Goal: Task Accomplishment & Management: Manage account settings

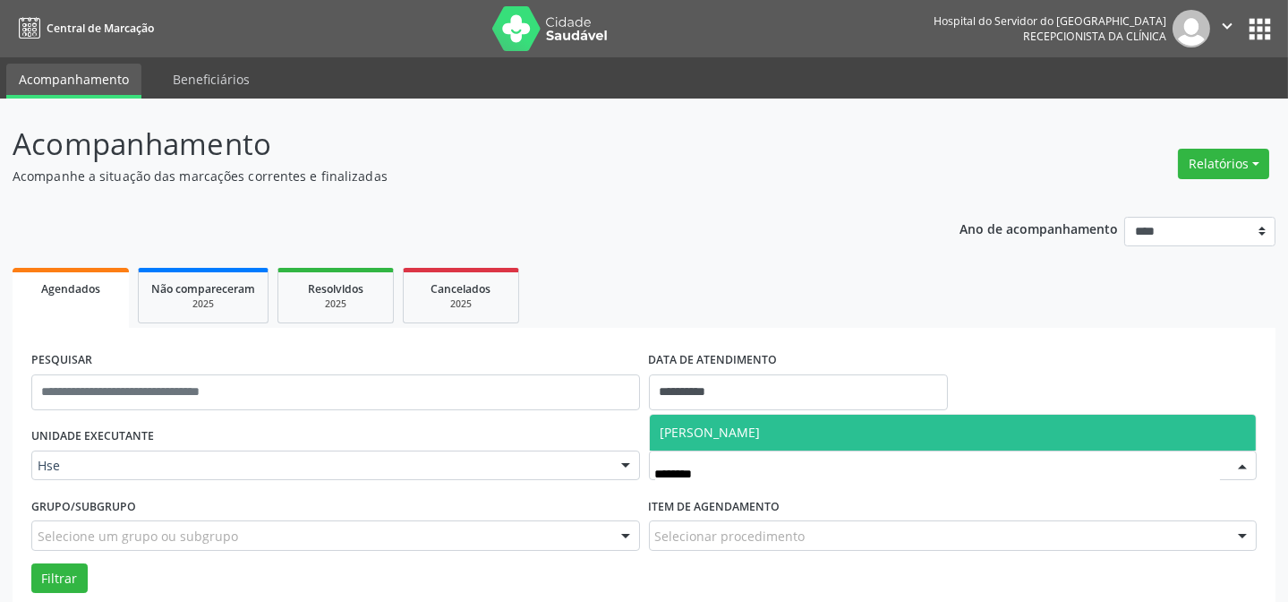
click at [749, 430] on span "[PERSON_NAME]" at bounding box center [711, 431] width 100 height 17
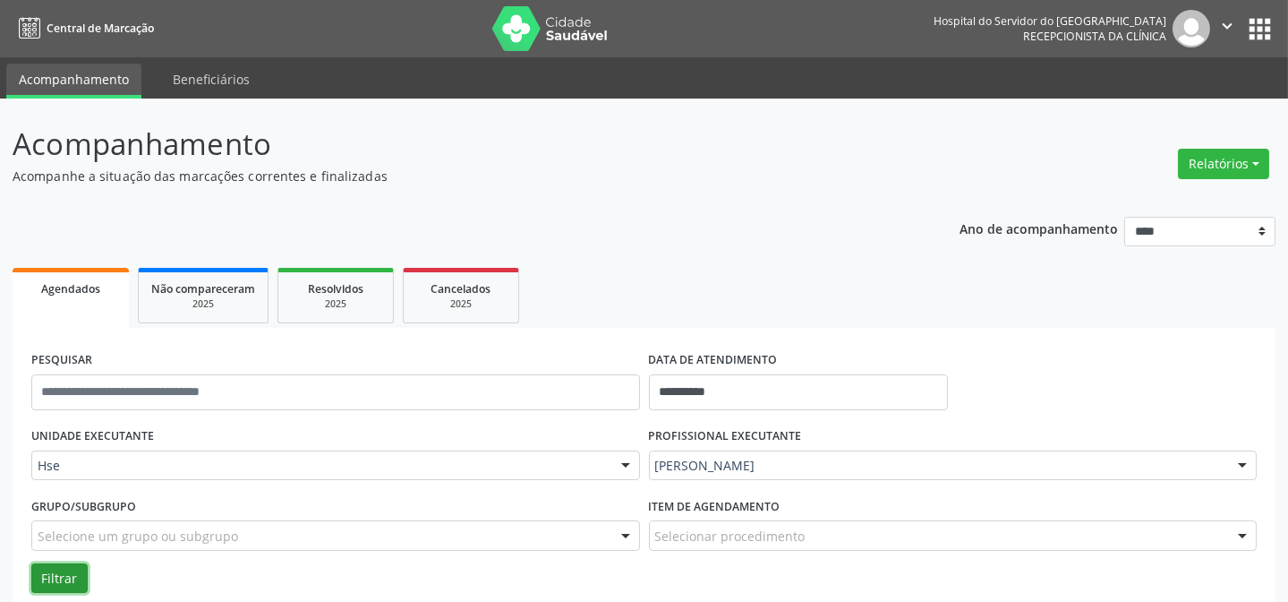
click at [58, 576] on button "Filtrar" at bounding box center [59, 578] width 56 height 30
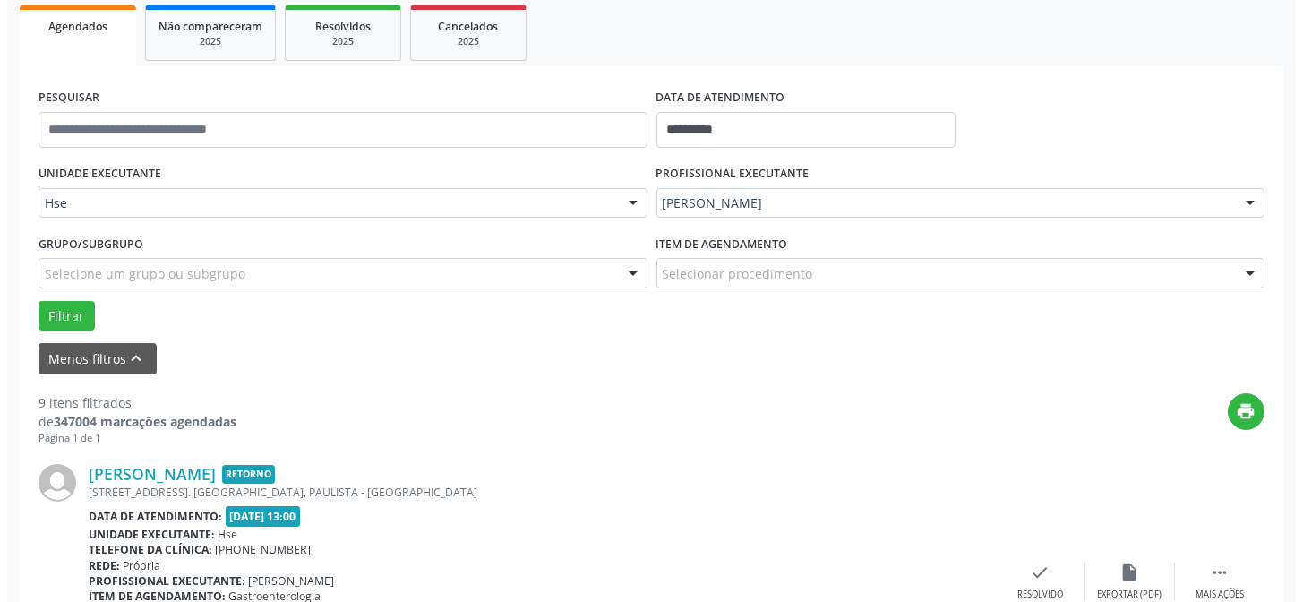
scroll to position [341, 0]
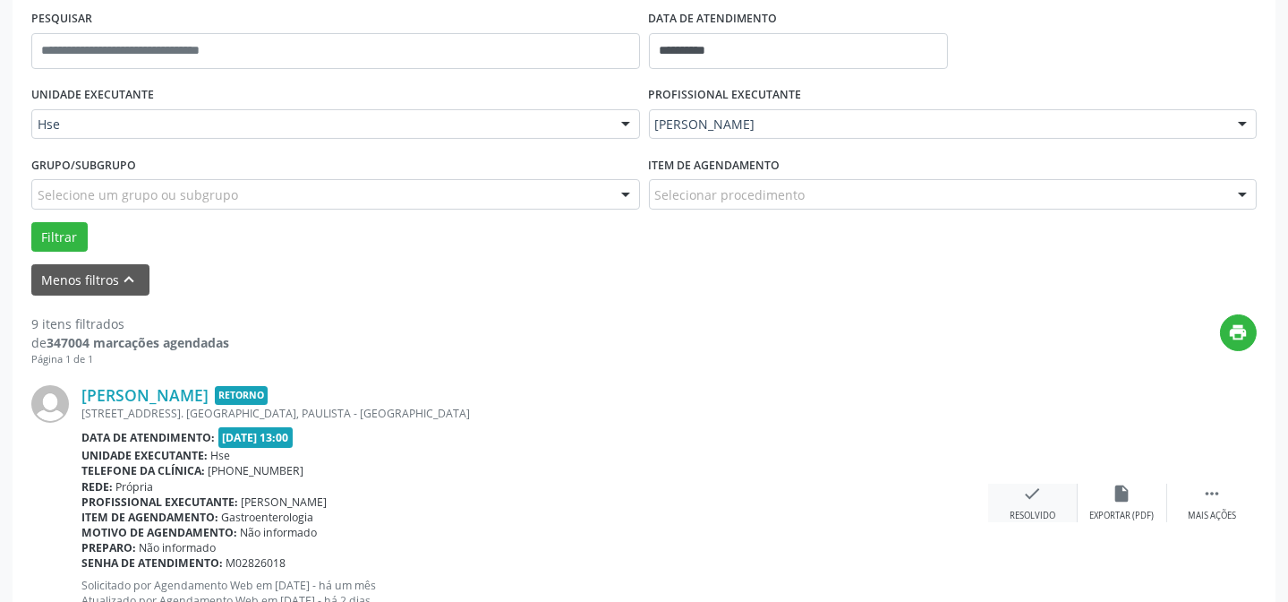
click at [1043, 500] on div "check Resolvido" at bounding box center [1033, 502] width 90 height 38
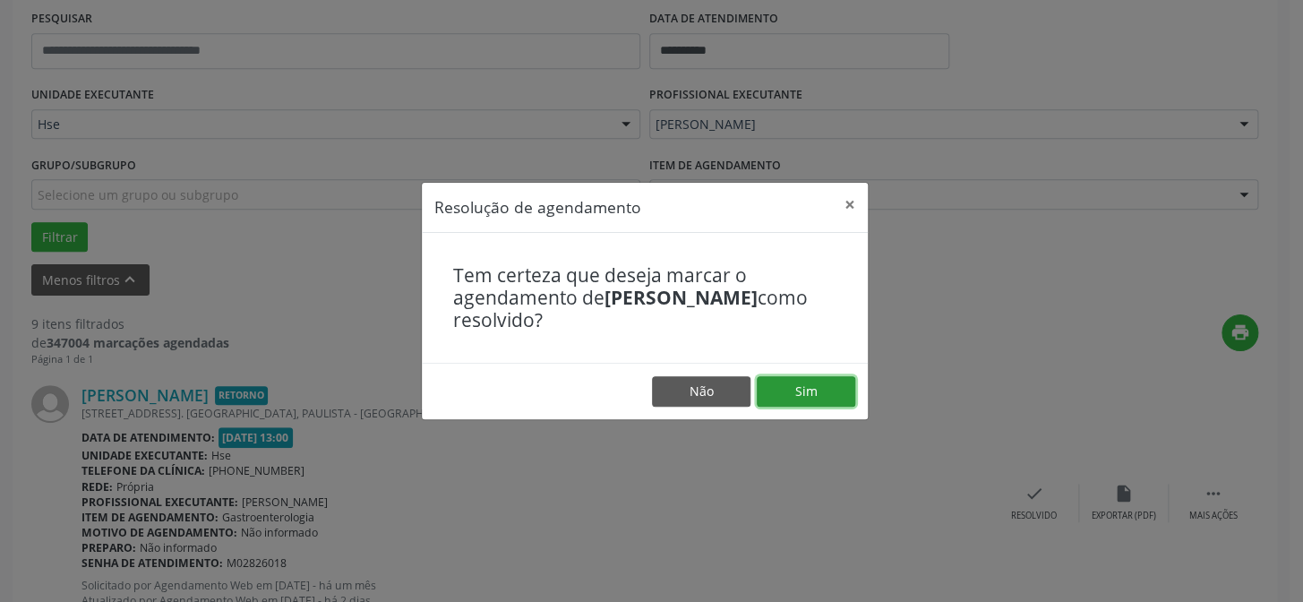
click at [808, 389] on button "Sim" at bounding box center [806, 391] width 98 height 30
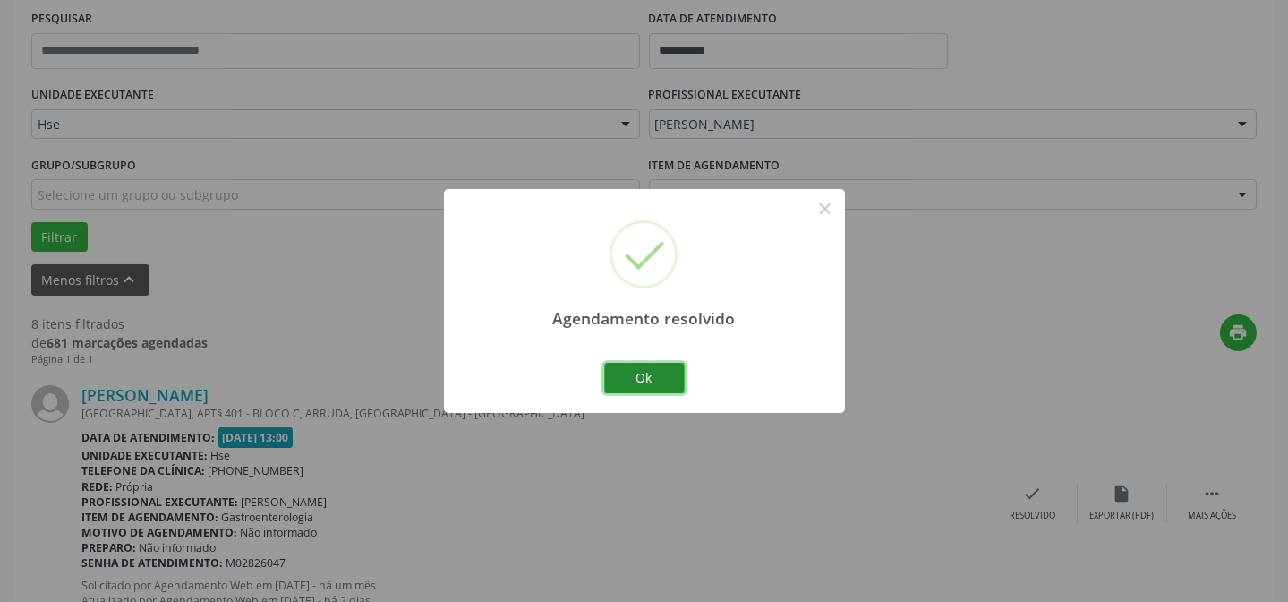
click at [659, 380] on button "Ok" at bounding box center [644, 378] width 81 height 30
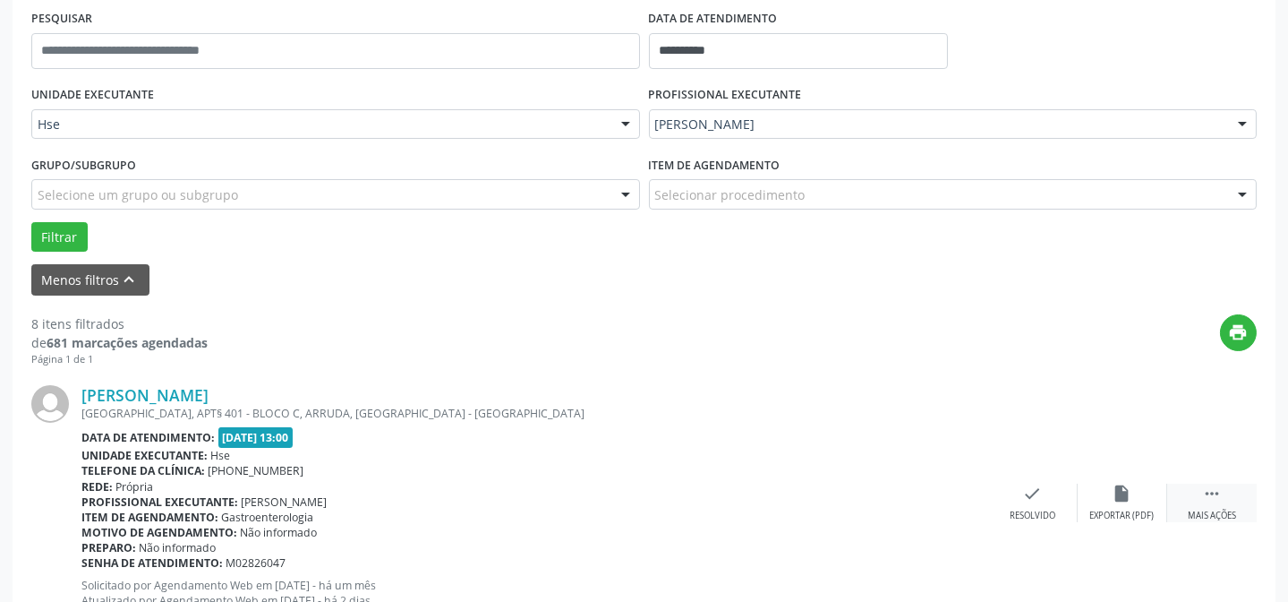
click at [1224, 496] on div " Mais ações" at bounding box center [1212, 502] width 90 height 38
click at [1113, 500] on icon "alarm_off" at bounding box center [1123, 493] width 20 height 20
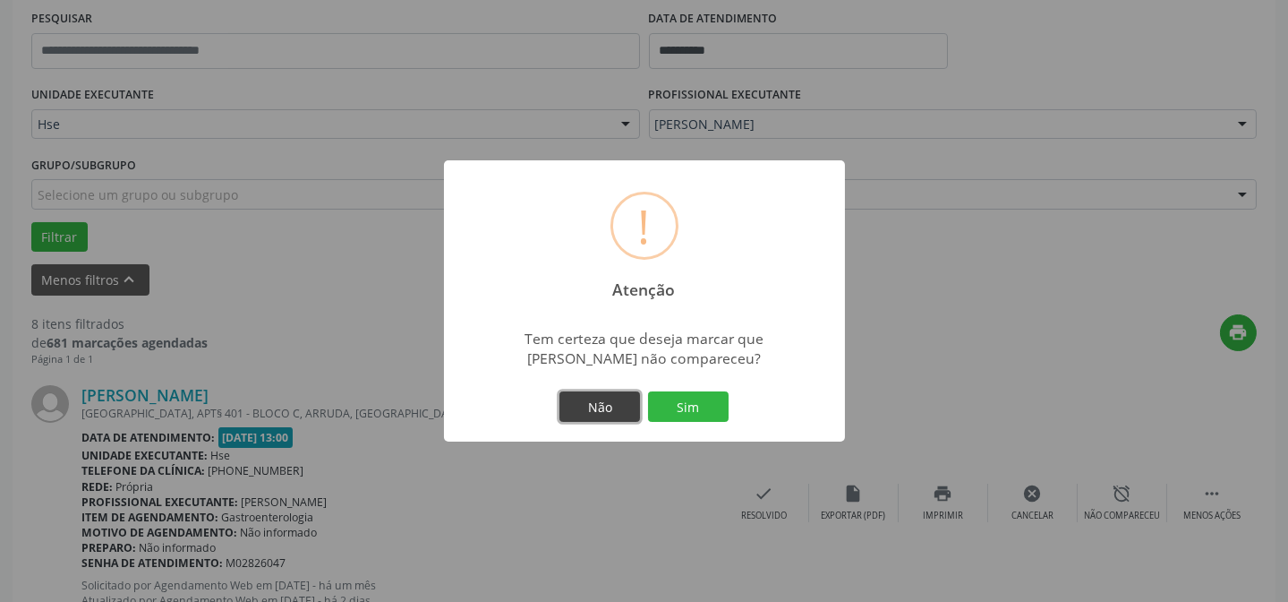
click at [594, 411] on button "Não" at bounding box center [600, 406] width 81 height 30
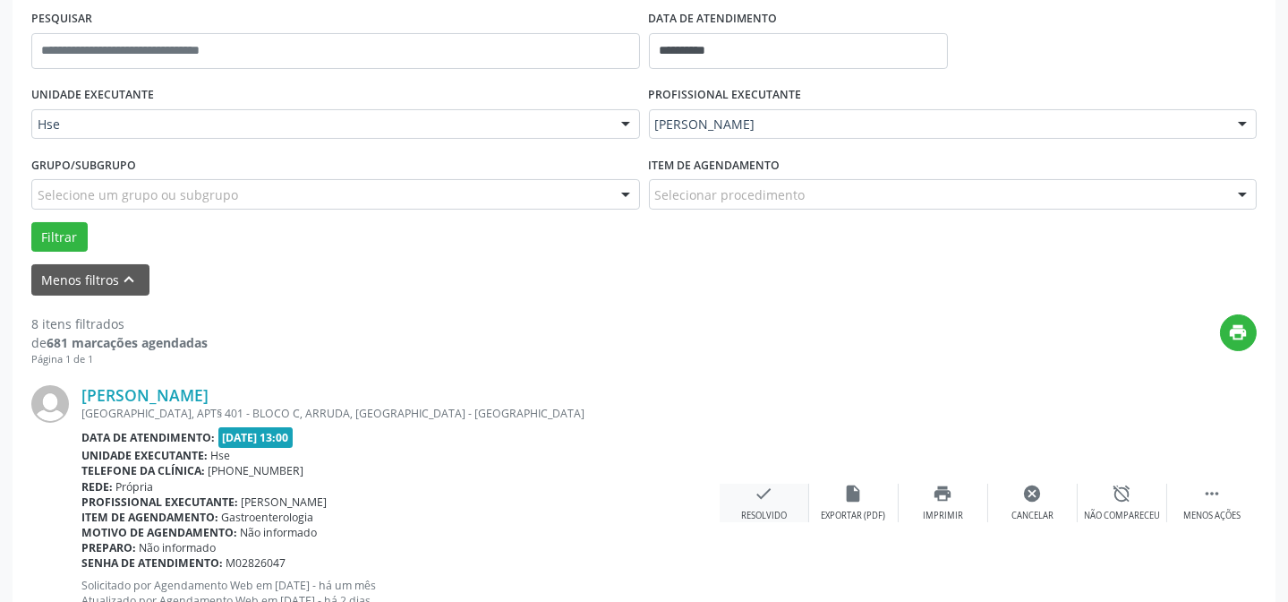
click at [767, 509] on div "Resolvido" at bounding box center [764, 515] width 46 height 13
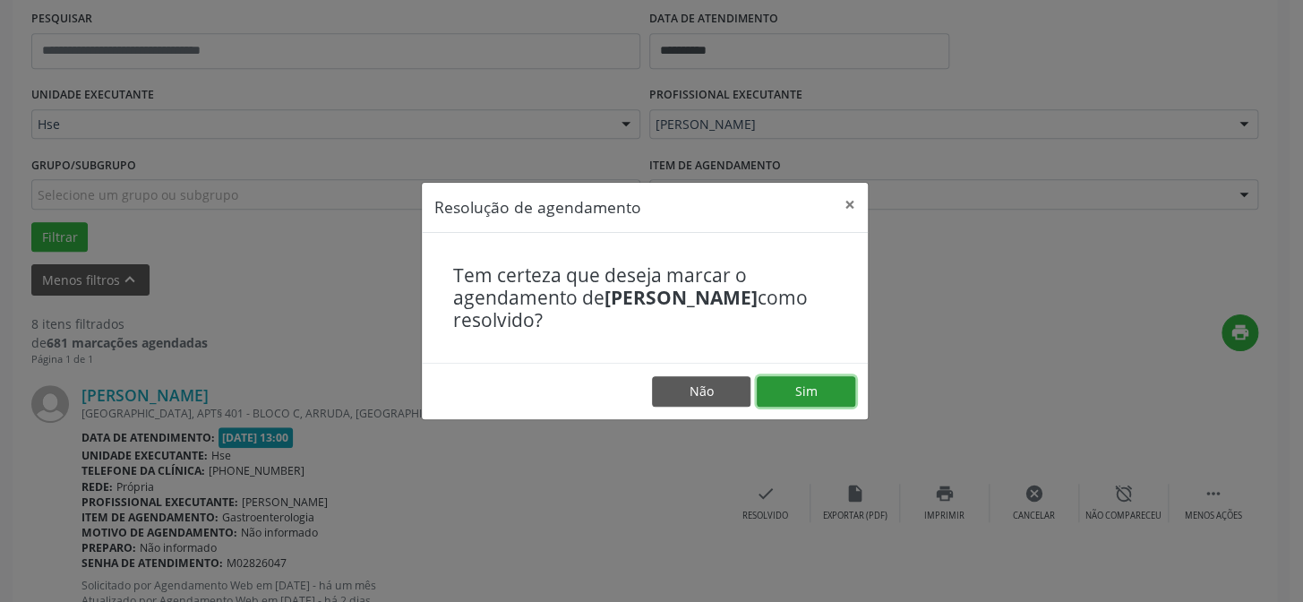
click at [814, 399] on button "Sim" at bounding box center [806, 391] width 98 height 30
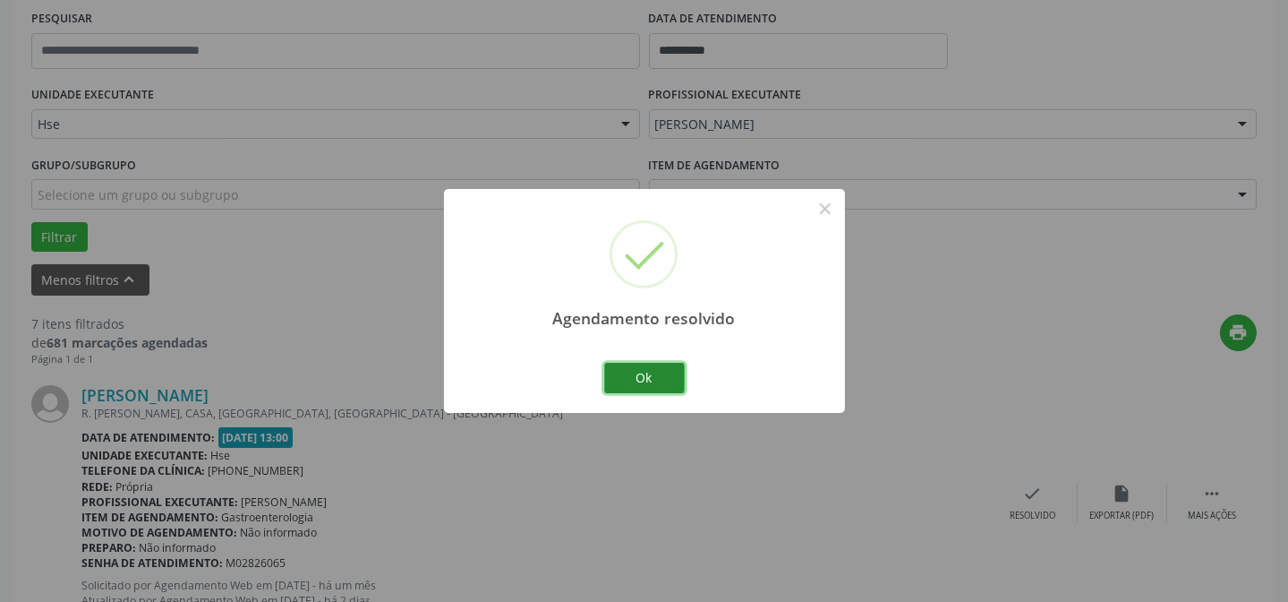
click at [671, 376] on button "Ok" at bounding box center [644, 378] width 81 height 30
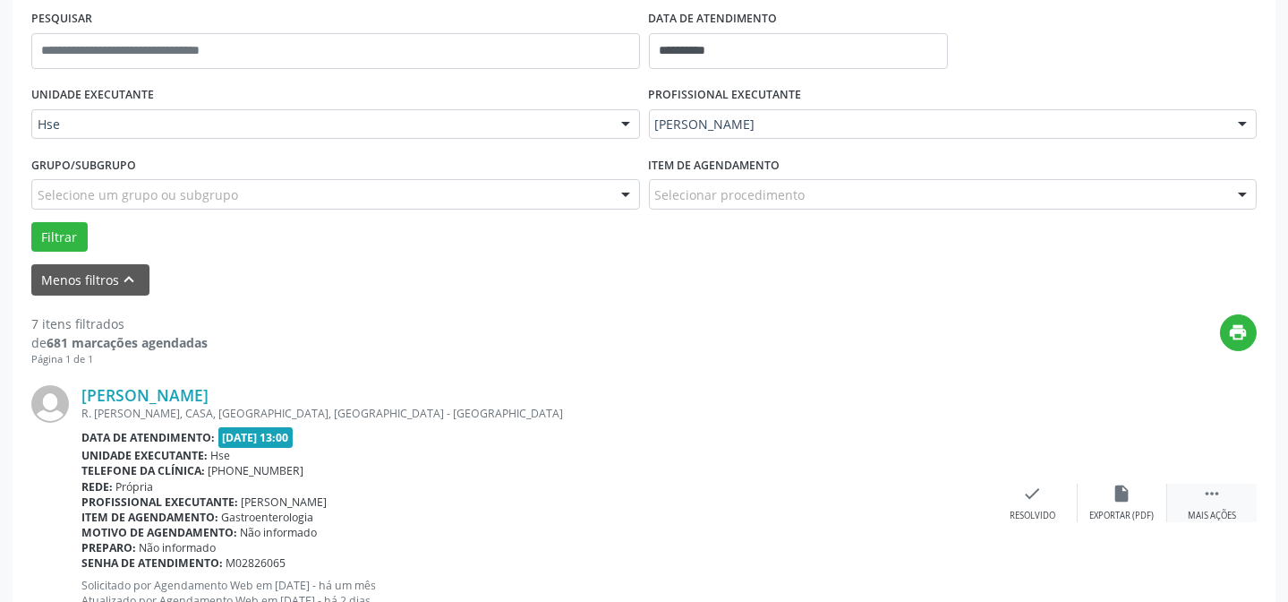
click at [1210, 503] on div " Mais ações" at bounding box center [1212, 502] width 90 height 38
click at [1101, 496] on div "alarm_off Não compareceu" at bounding box center [1123, 502] width 90 height 38
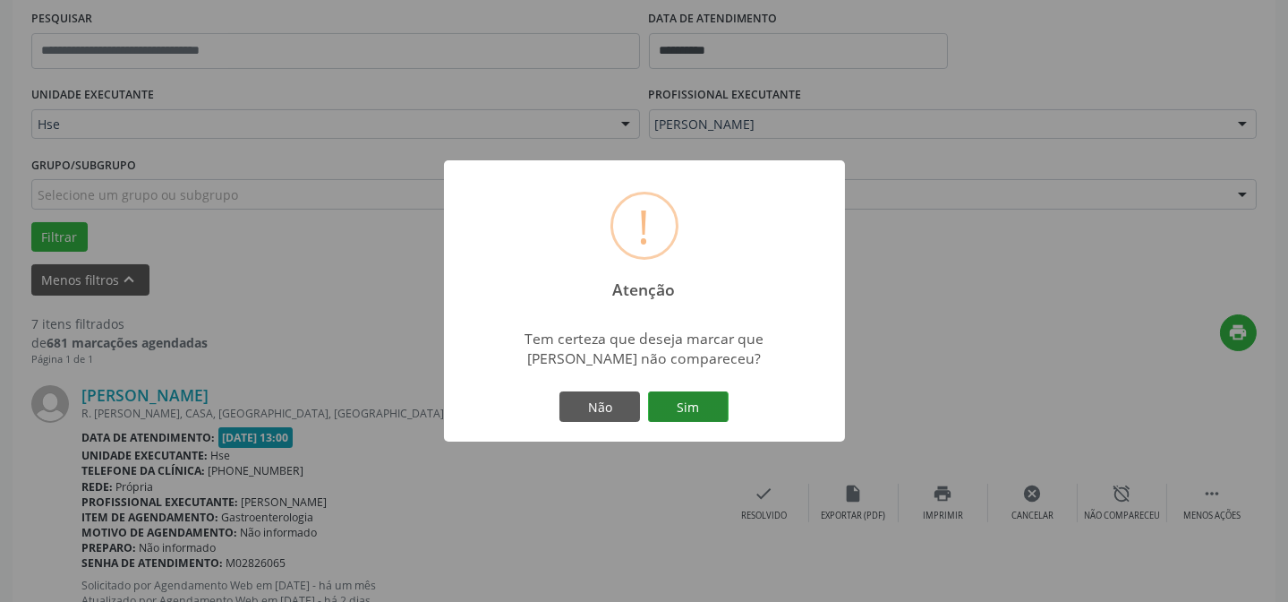
click at [708, 400] on button "Sim" at bounding box center [688, 406] width 81 height 30
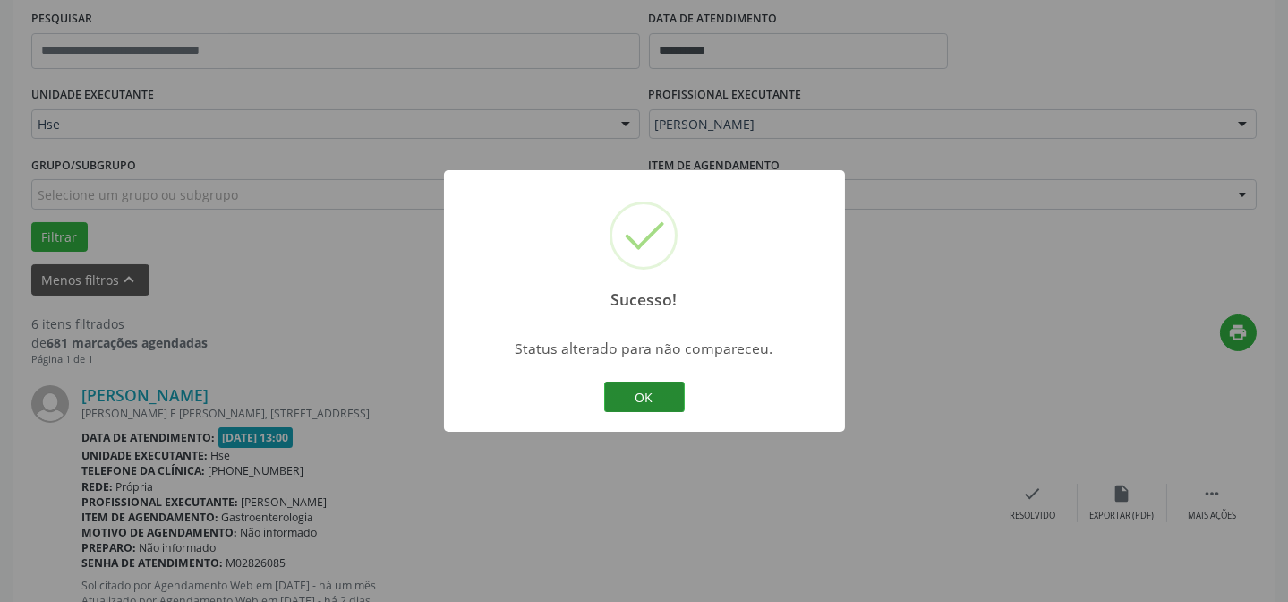
click at [627, 401] on button "OK" at bounding box center [644, 396] width 81 height 30
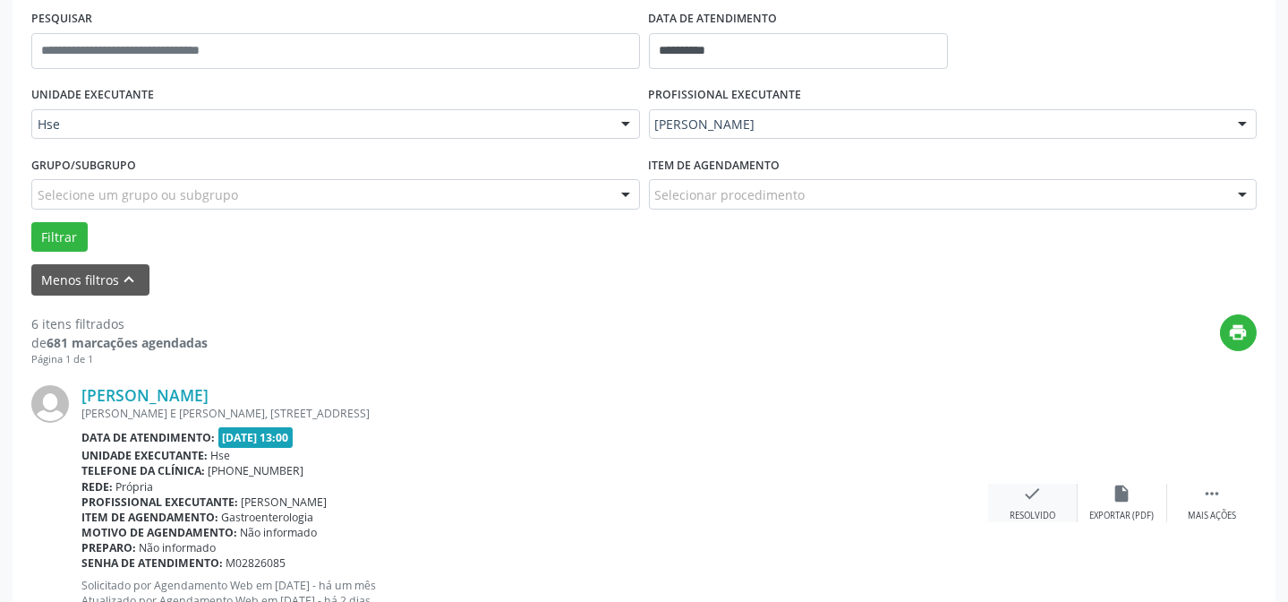
click at [1025, 505] on div "check Resolvido" at bounding box center [1033, 502] width 90 height 38
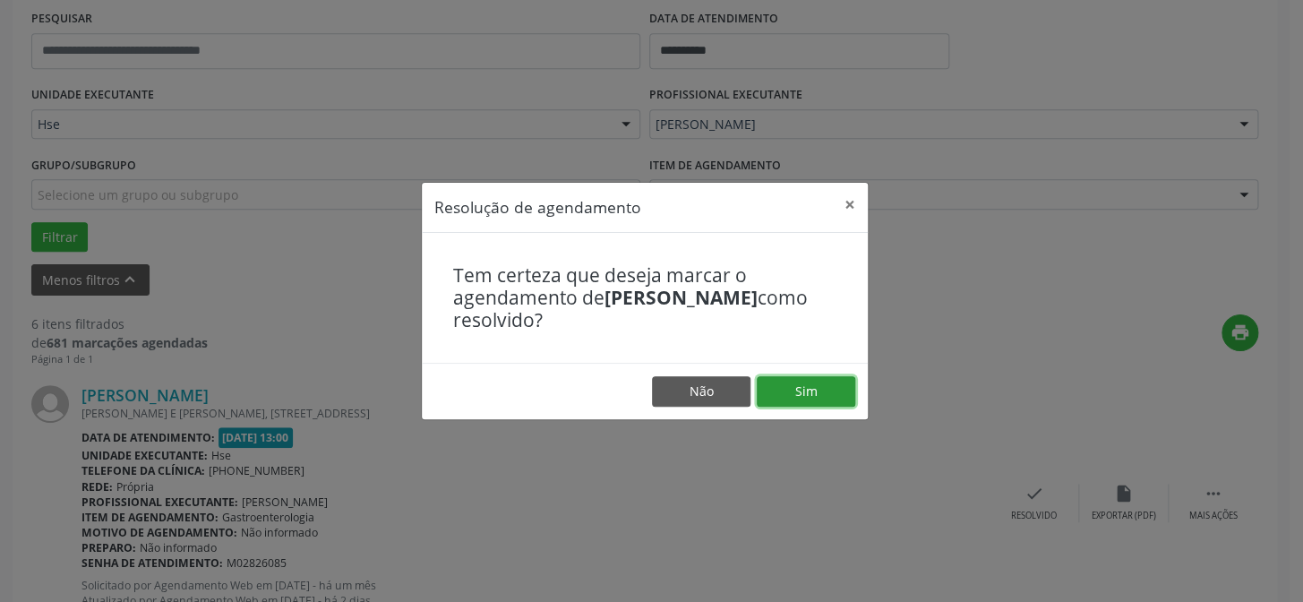
click at [841, 406] on button "Sim" at bounding box center [806, 391] width 98 height 30
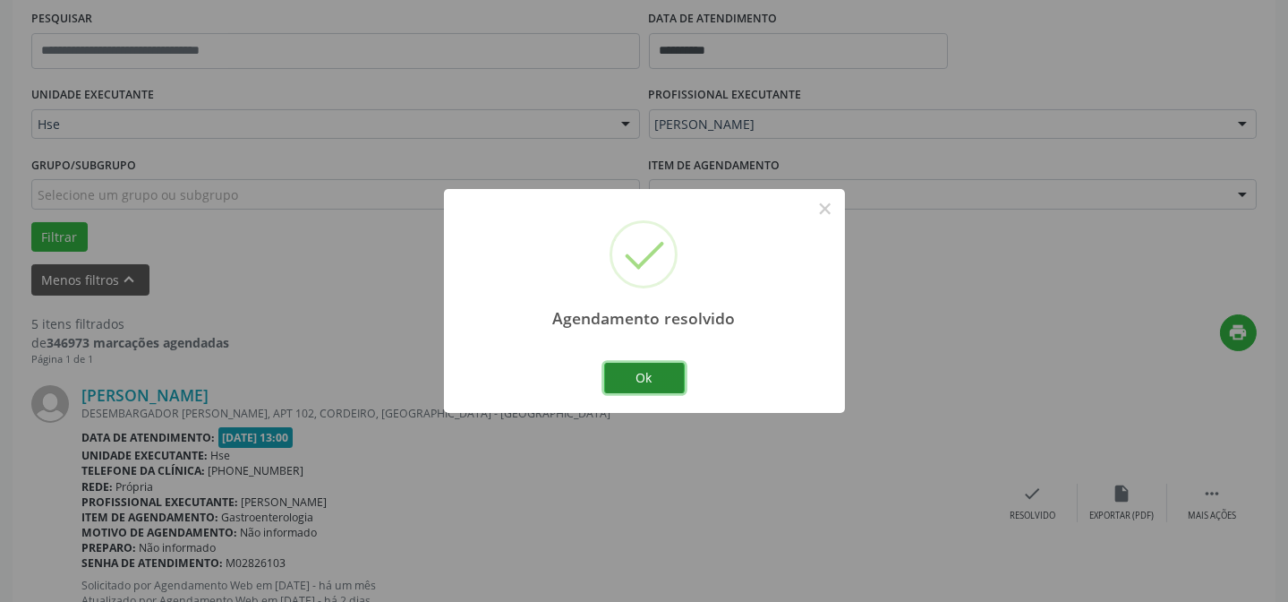
click at [666, 384] on button "Ok" at bounding box center [644, 378] width 81 height 30
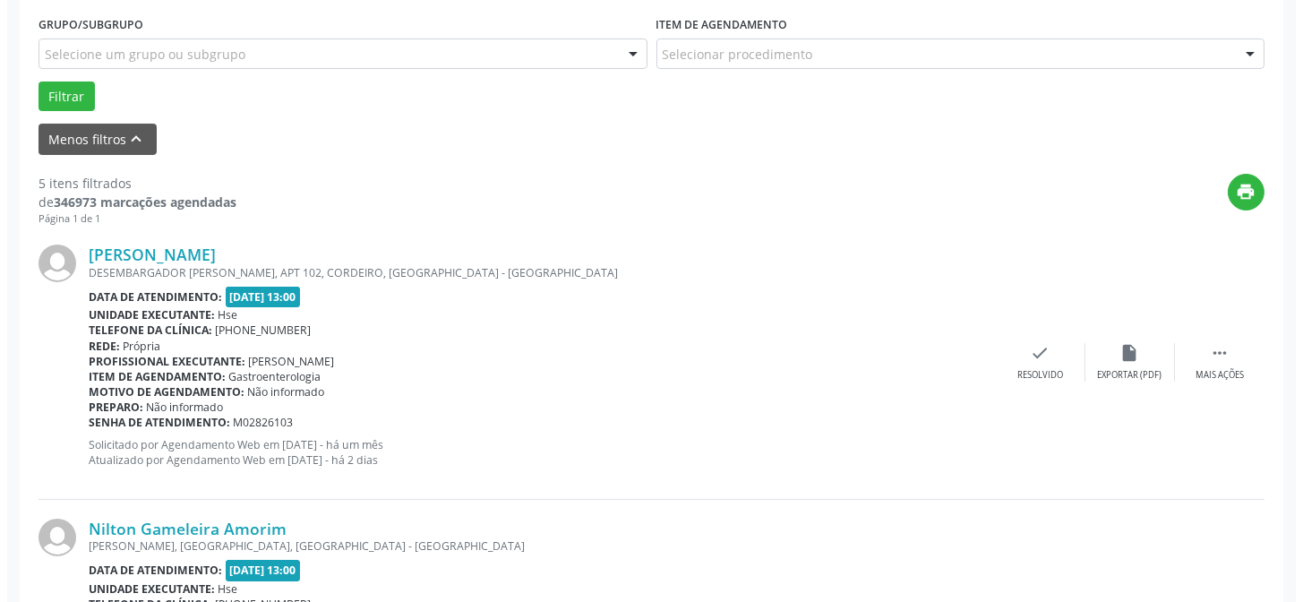
scroll to position [504, 0]
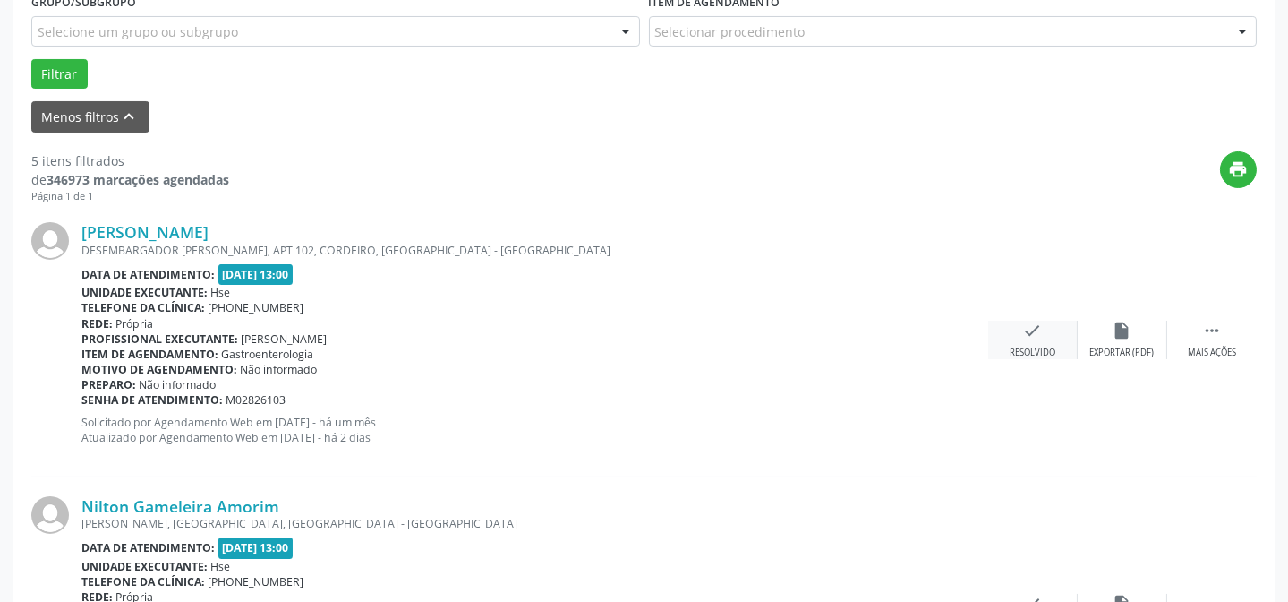
click at [1029, 346] on div "Resolvido" at bounding box center [1033, 352] width 46 height 13
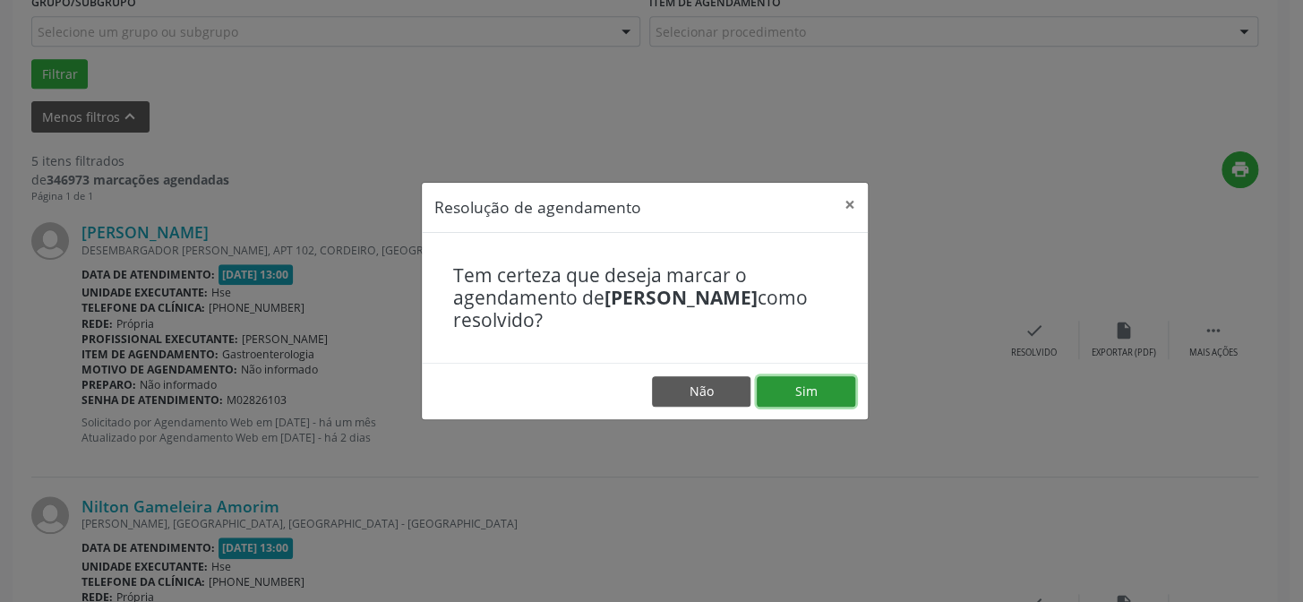
click at [831, 399] on button "Sim" at bounding box center [806, 391] width 98 height 30
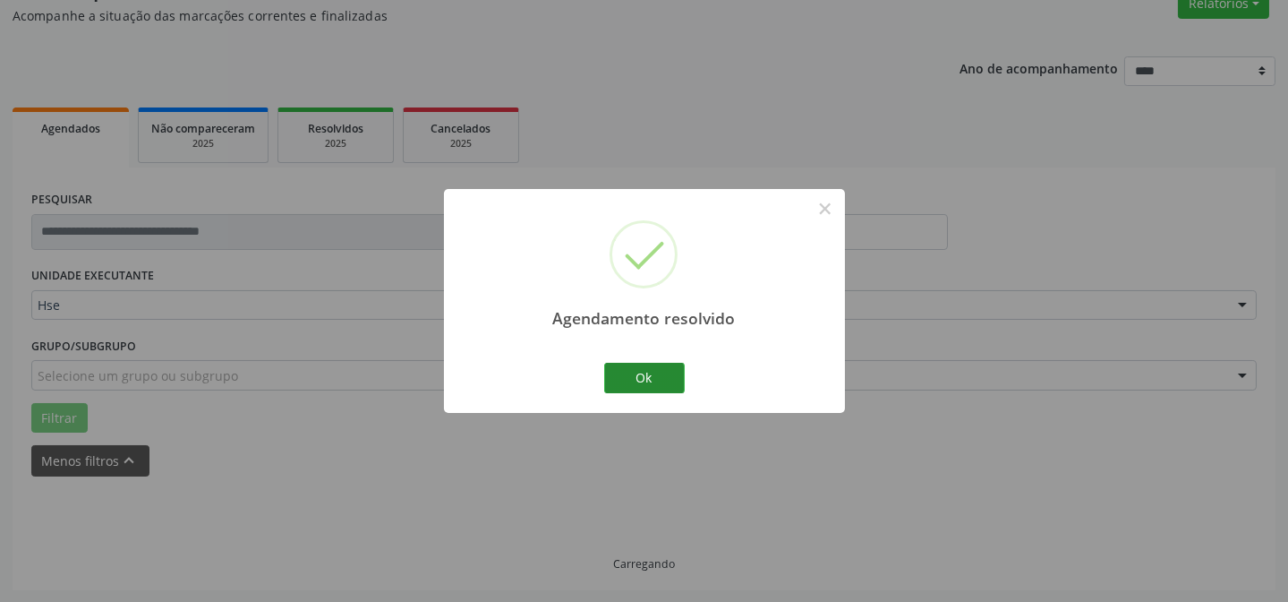
scroll to position [179, 0]
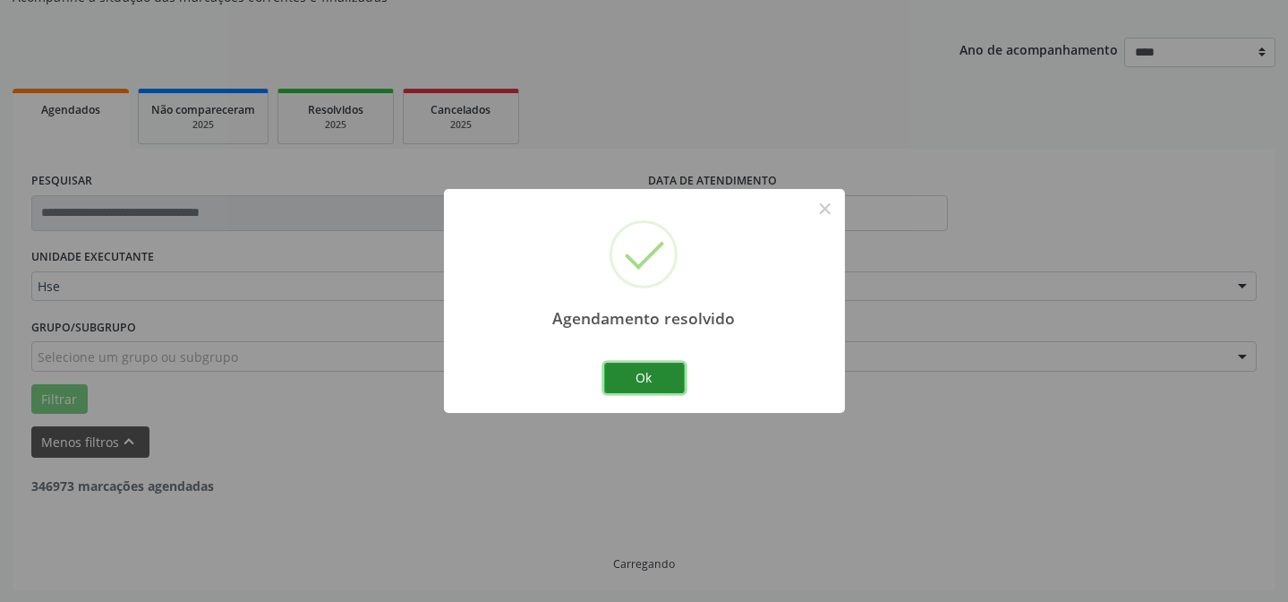
click at [662, 372] on button "Ok" at bounding box center [644, 378] width 81 height 30
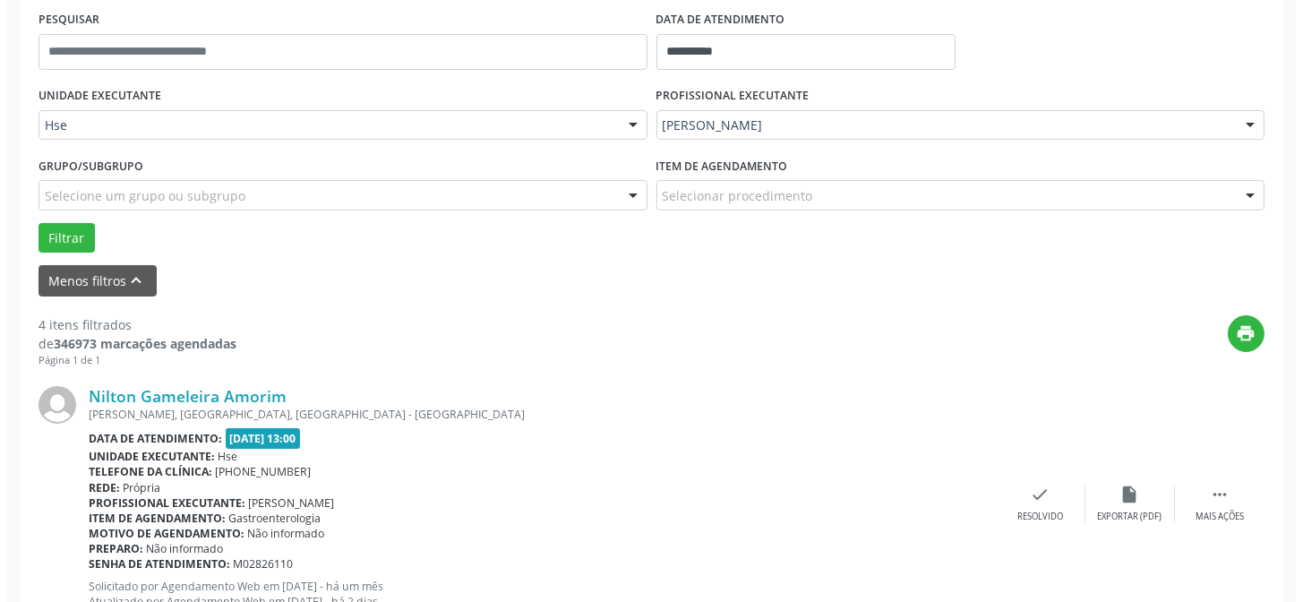
scroll to position [341, 0]
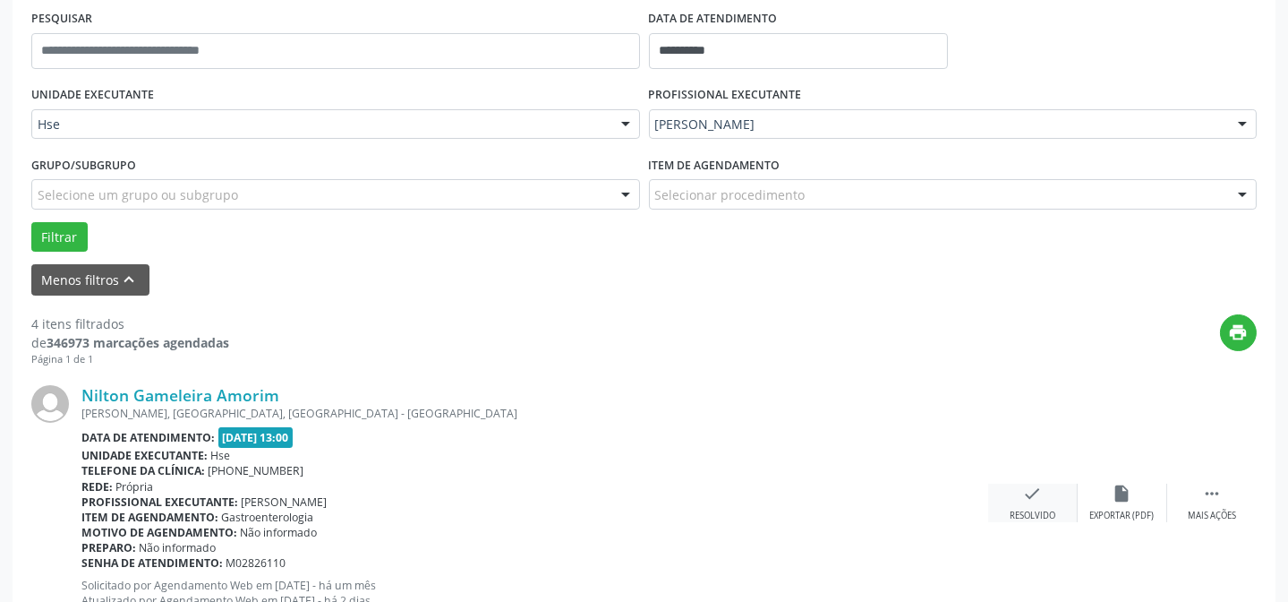
click at [1021, 501] on div "check Resolvido" at bounding box center [1033, 502] width 90 height 38
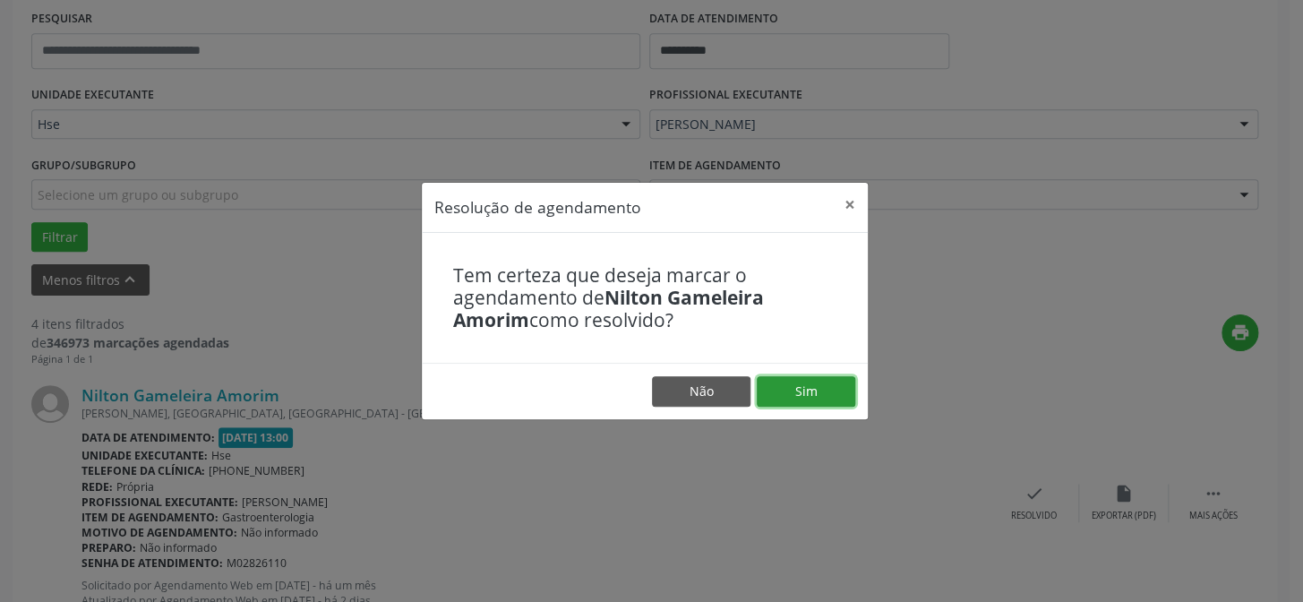
click at [825, 398] on button "Sim" at bounding box center [806, 391] width 98 height 30
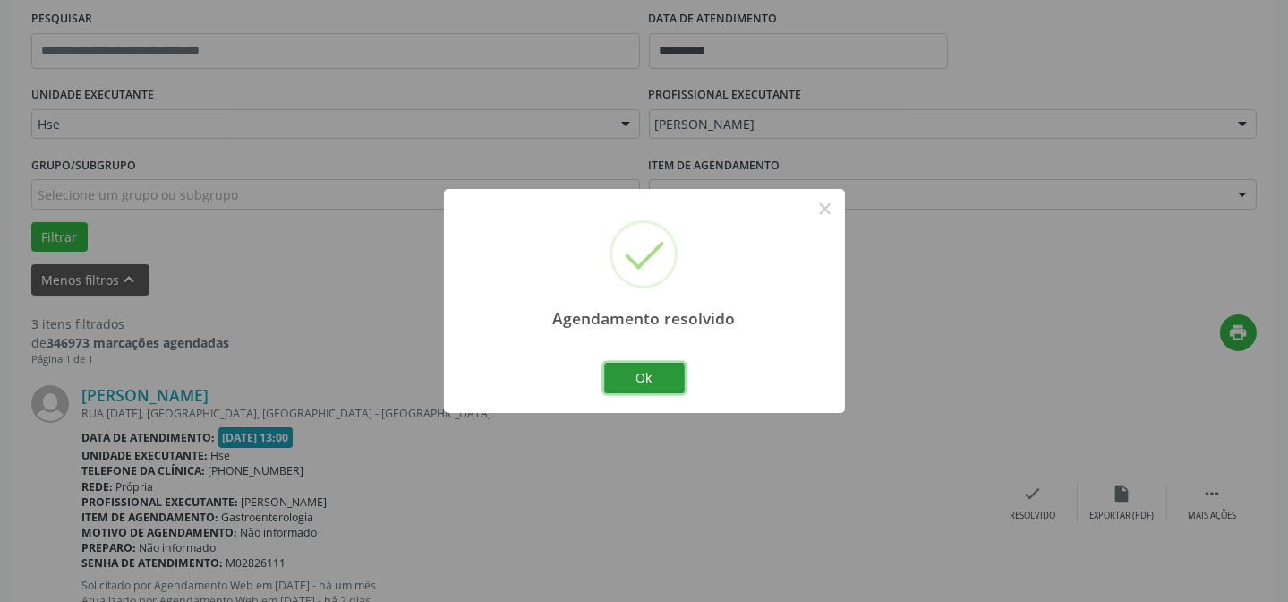
drag, startPoint x: 647, startPoint y: 376, endPoint x: 566, endPoint y: 385, distance: 82.0
click at [649, 376] on button "Ok" at bounding box center [644, 378] width 81 height 30
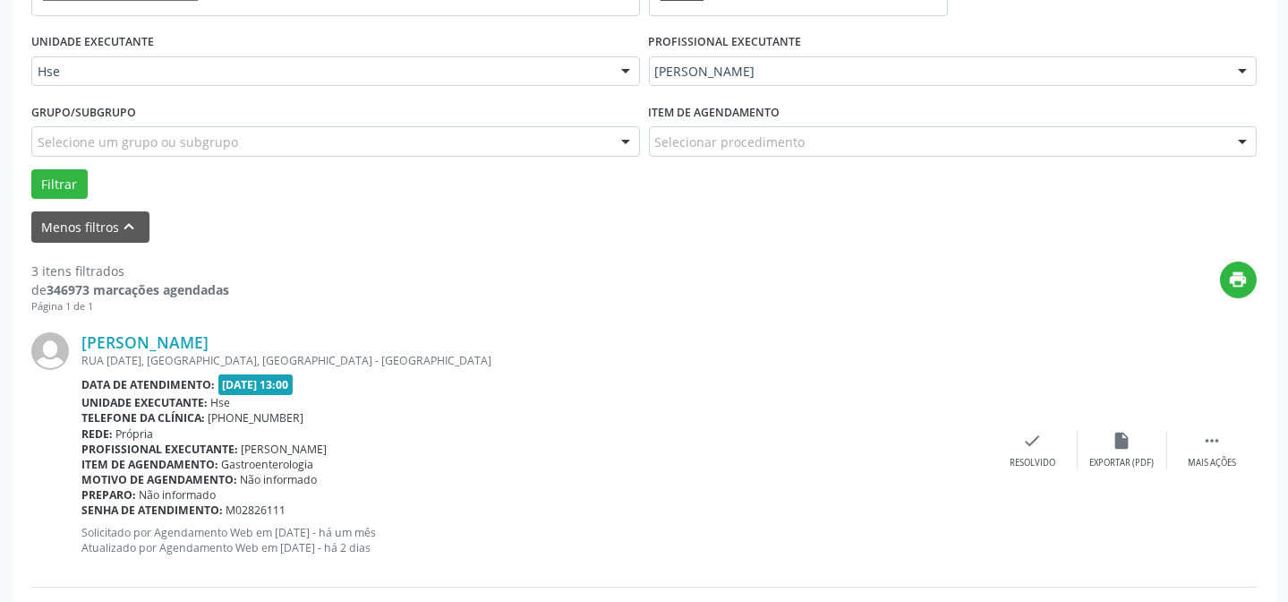
scroll to position [423, 0]
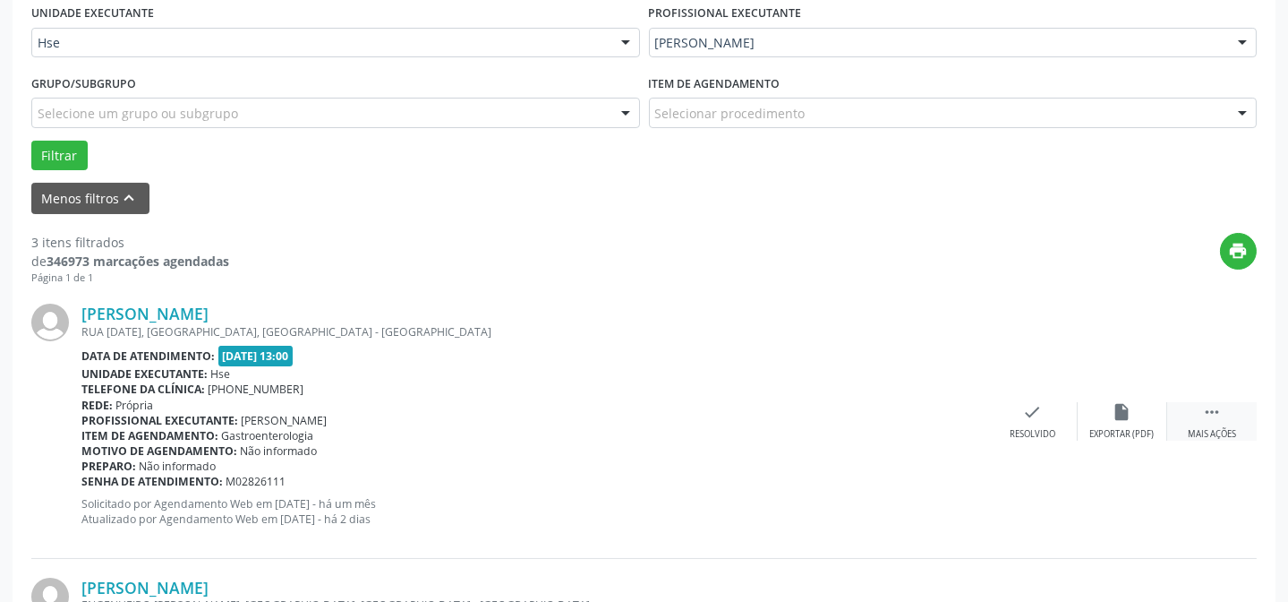
click at [1210, 429] on div "Mais ações" at bounding box center [1212, 434] width 48 height 13
click at [1138, 428] on div "Não compareceu" at bounding box center [1122, 434] width 76 height 13
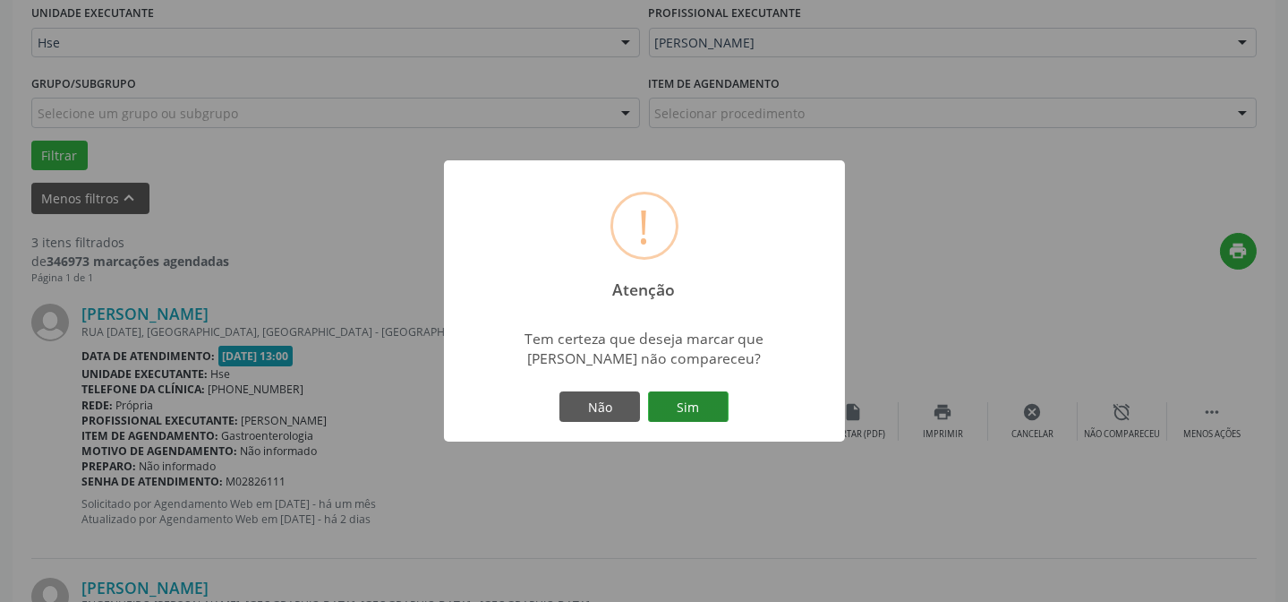
click at [697, 395] on button "Sim" at bounding box center [688, 406] width 81 height 30
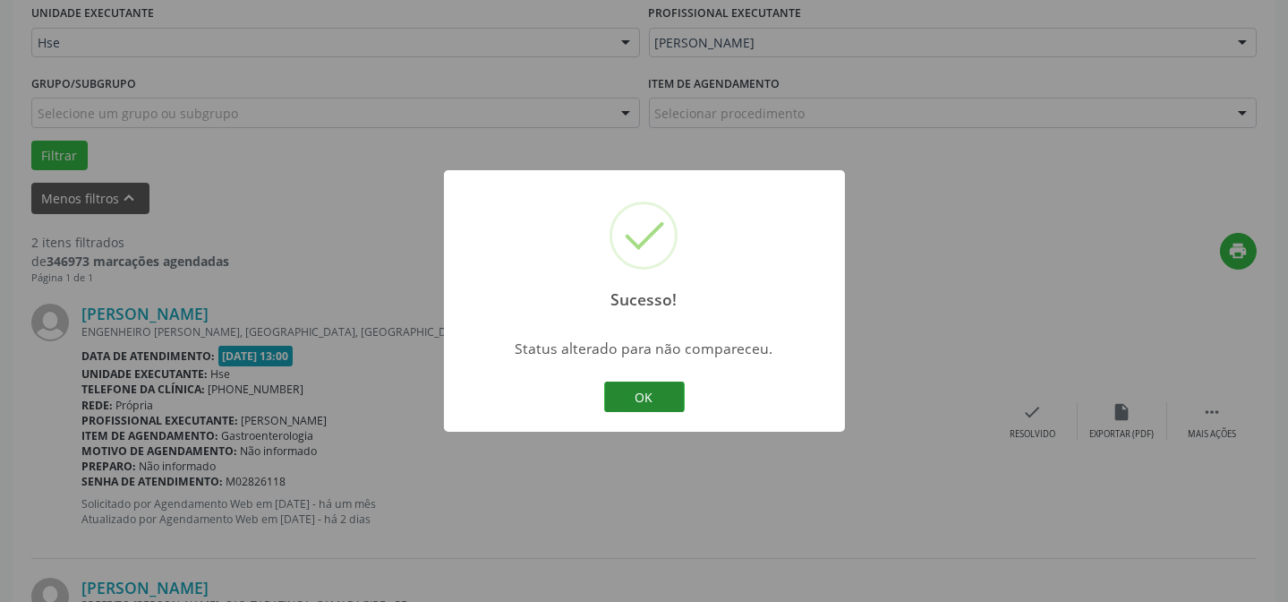
click at [626, 398] on button "OK" at bounding box center [644, 396] width 81 height 30
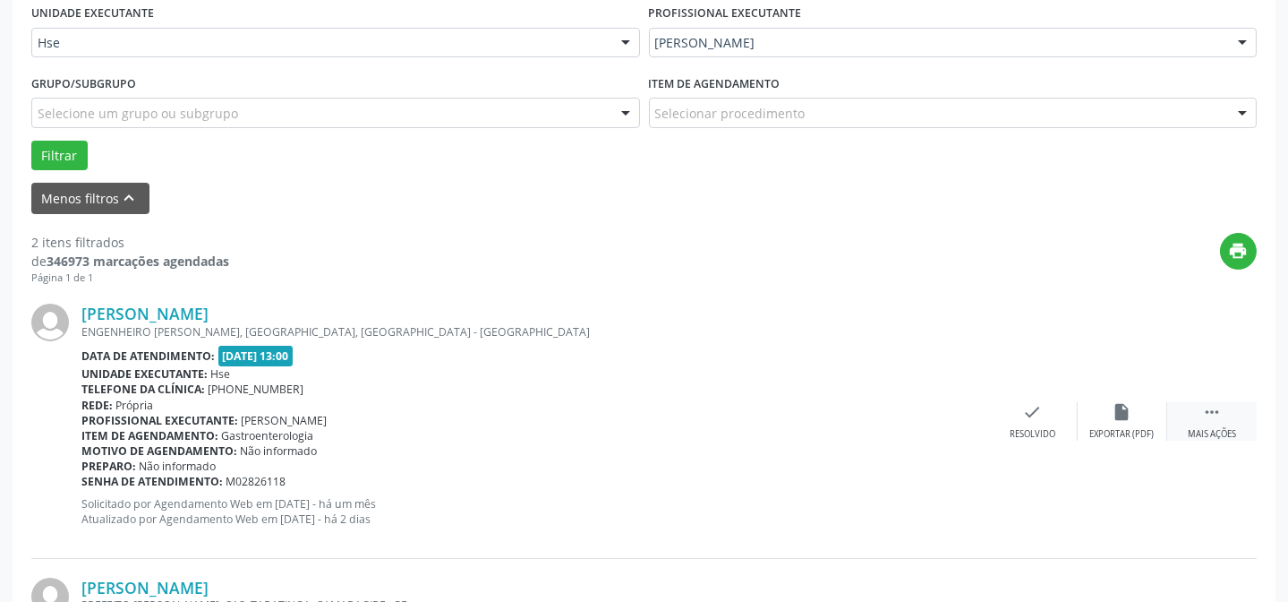
click at [1192, 423] on div " Mais ações" at bounding box center [1212, 421] width 90 height 38
click at [1116, 435] on div "Não compareceu" at bounding box center [1122, 434] width 76 height 13
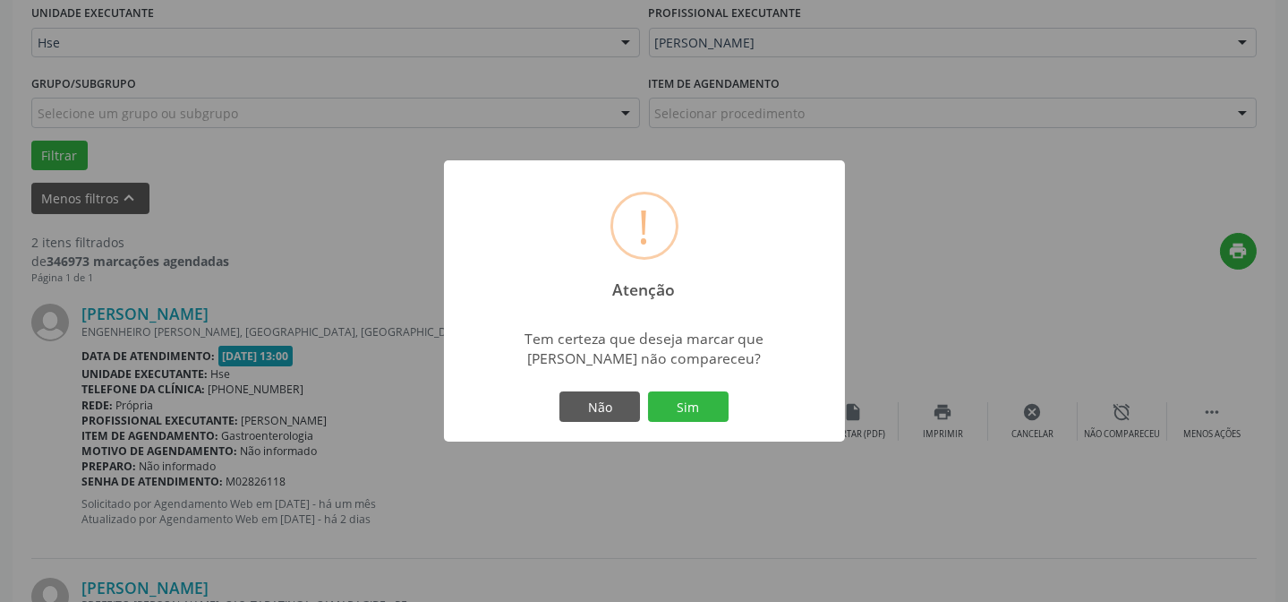
click at [730, 411] on div "Não Sim" at bounding box center [644, 407] width 177 height 38
click at [724, 410] on button "Sim" at bounding box center [688, 406] width 81 height 30
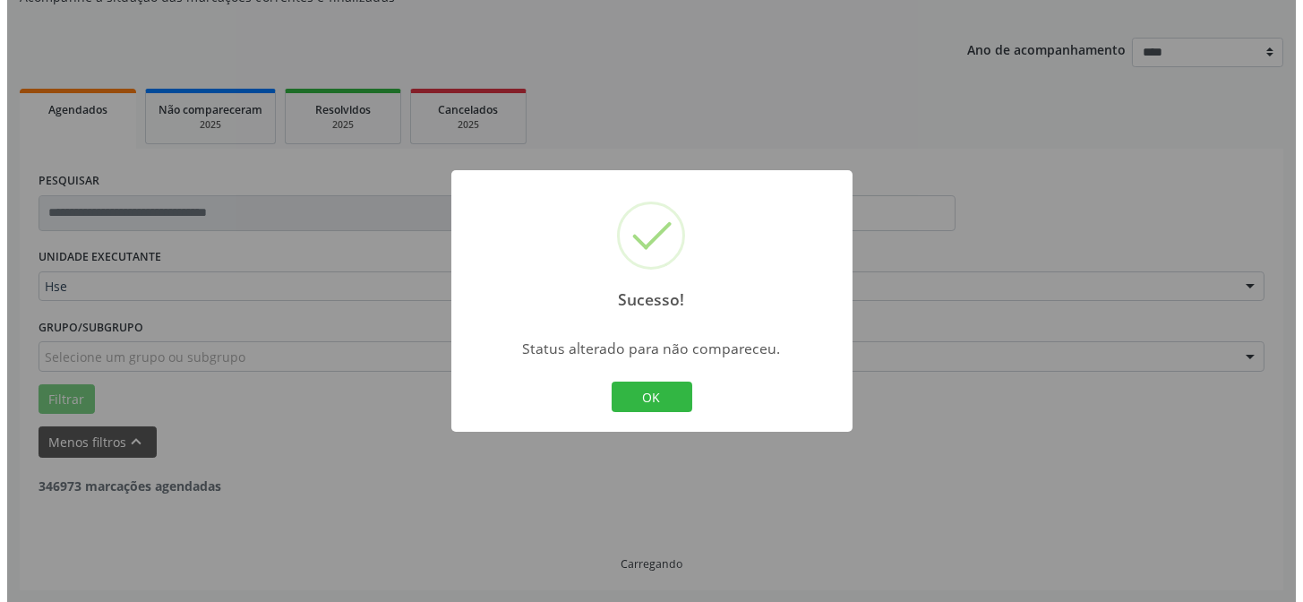
scroll to position [409, 0]
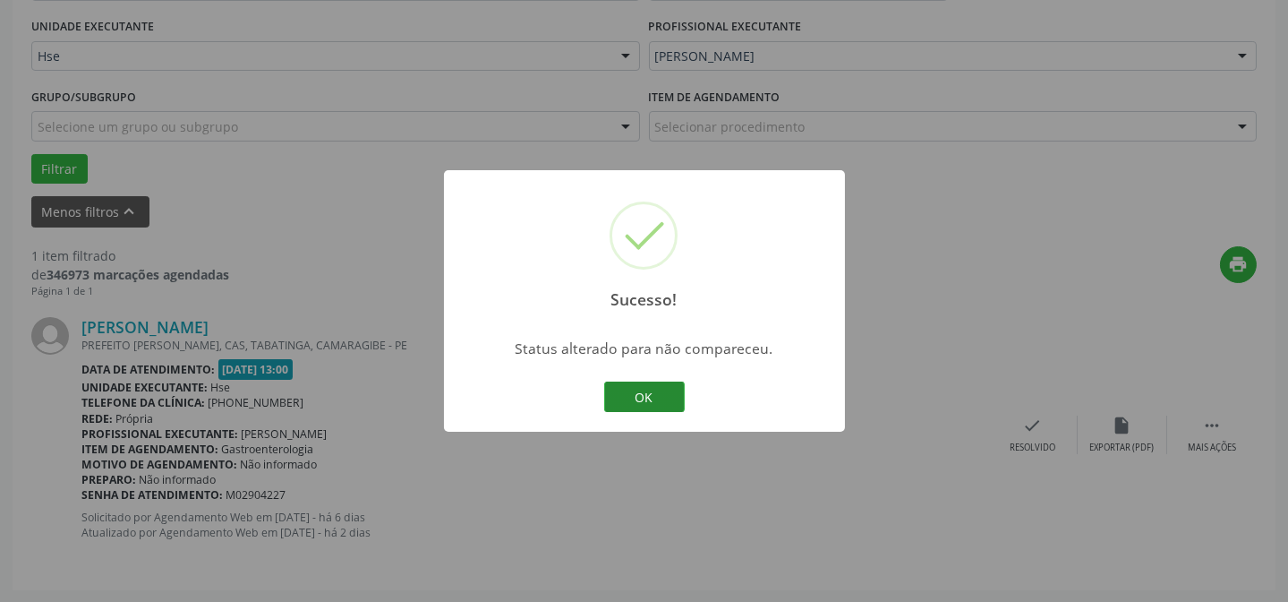
click at [640, 389] on button "OK" at bounding box center [644, 396] width 81 height 30
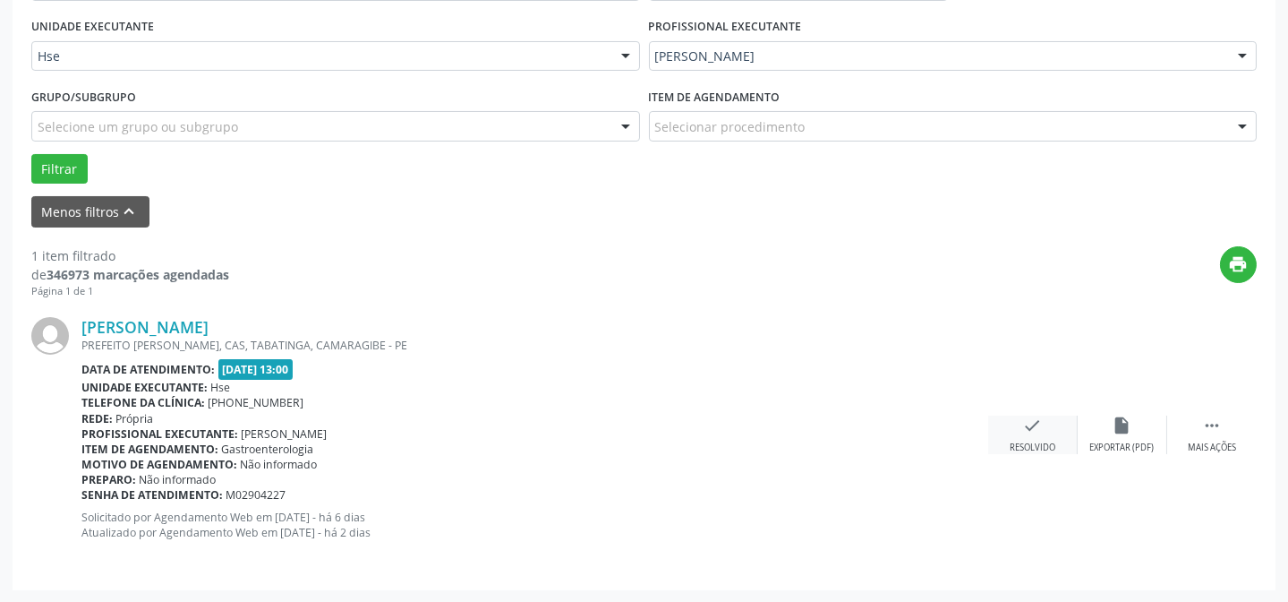
click at [1026, 441] on div "Resolvido" at bounding box center [1033, 447] width 46 height 13
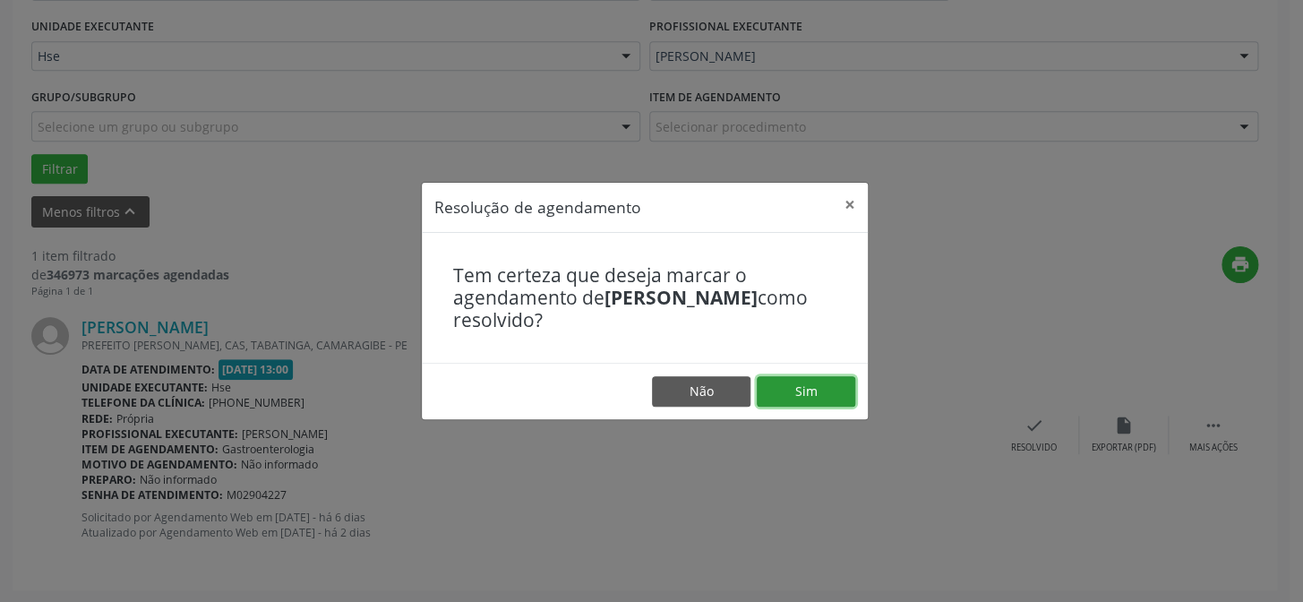
click at [809, 396] on button "Sim" at bounding box center [806, 391] width 98 height 30
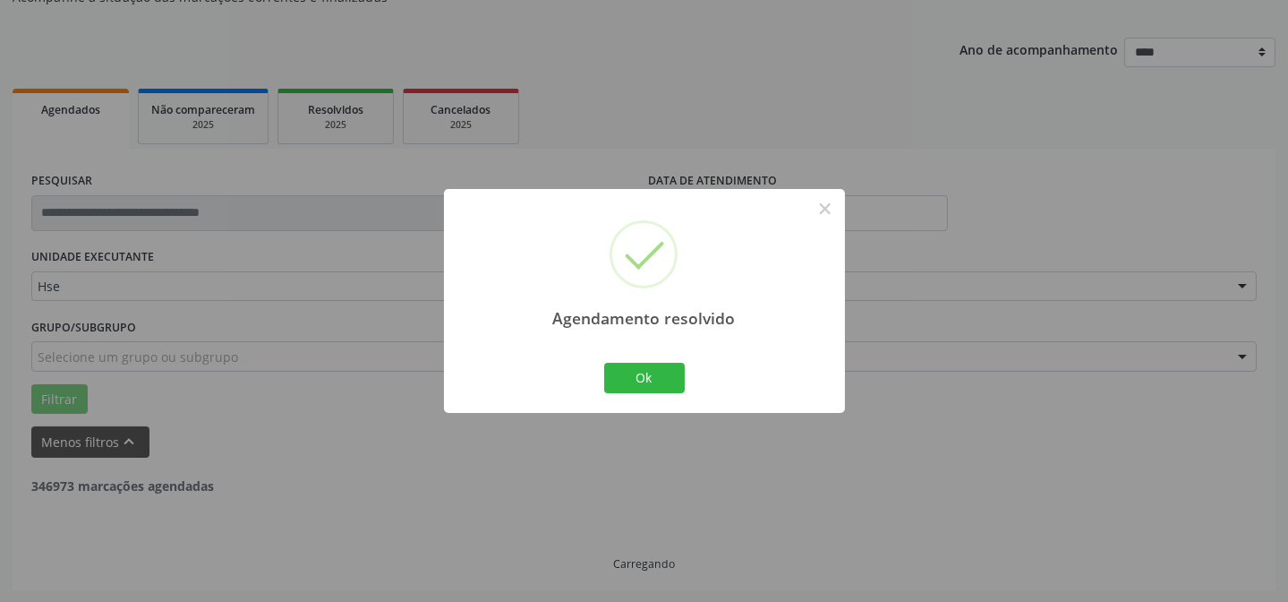
scroll to position [121, 0]
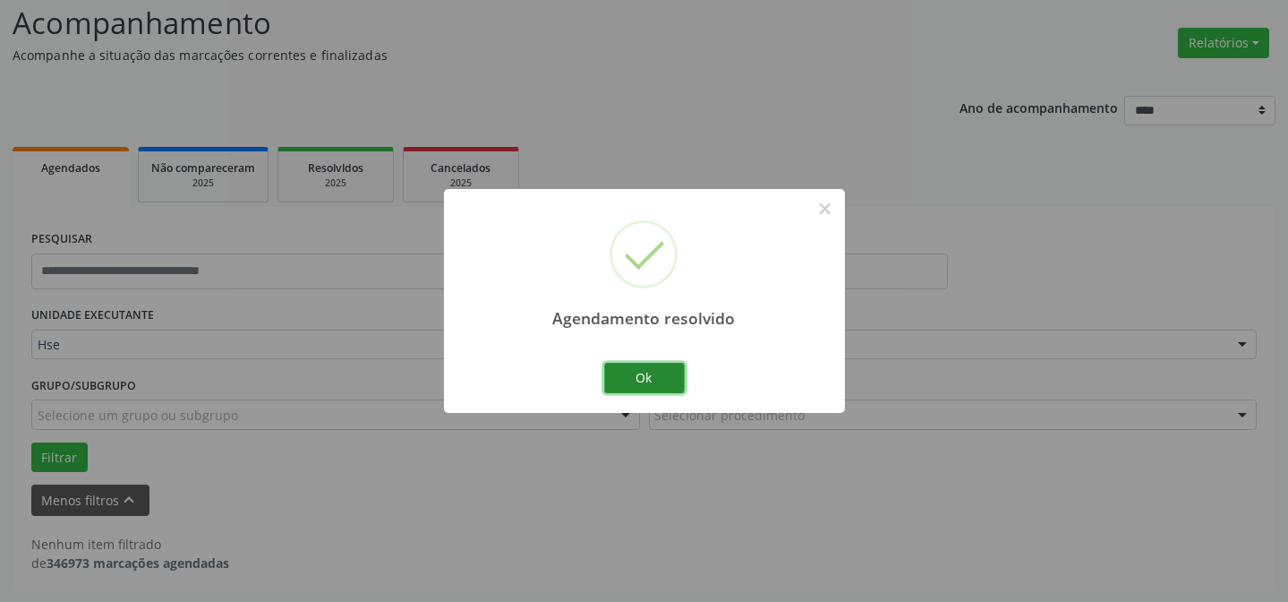
click at [636, 383] on button "Ok" at bounding box center [644, 378] width 81 height 30
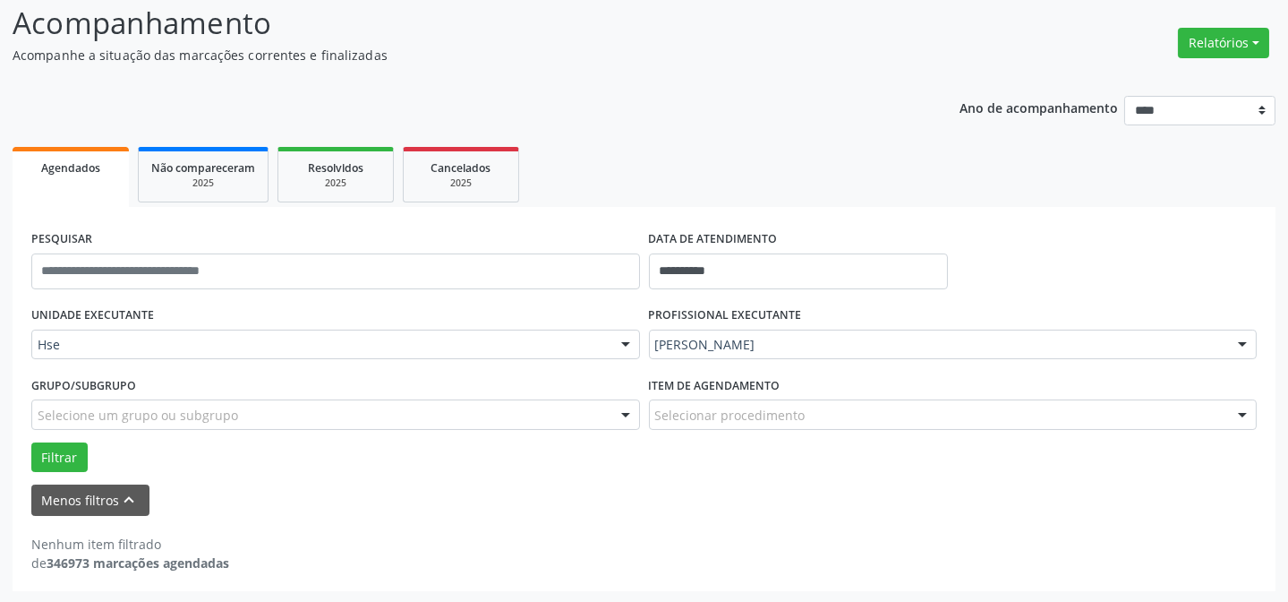
drag, startPoint x: 663, startPoint y: 590, endPoint x: 649, endPoint y: 581, distance: 16.1
click at [655, 587] on div "**********" at bounding box center [644, 291] width 1288 height 626
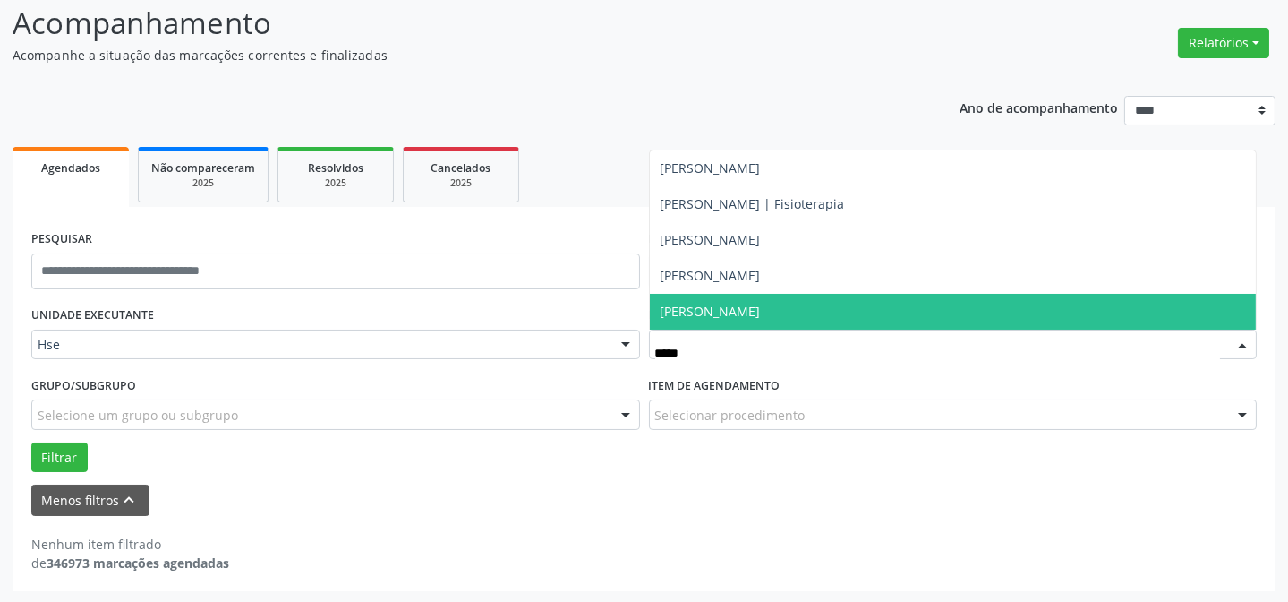
type input "******"
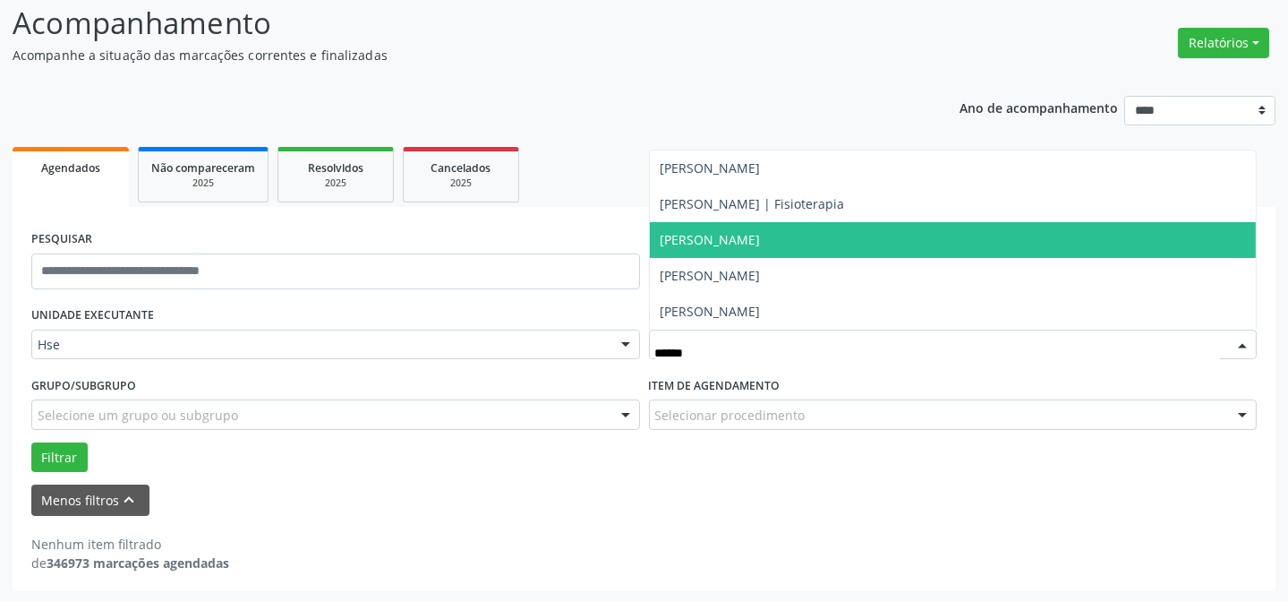
click at [761, 239] on span "[PERSON_NAME]" at bounding box center [711, 239] width 100 height 17
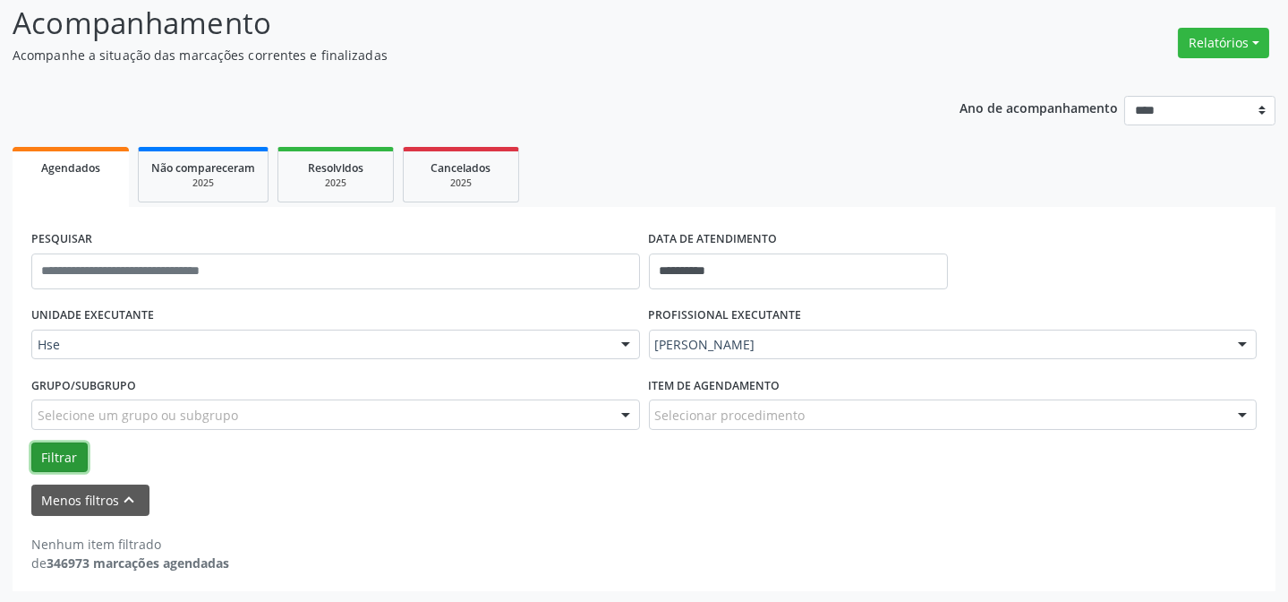
click at [64, 455] on button "Filtrar" at bounding box center [59, 457] width 56 height 30
click at [744, 172] on ul "Agendados Não compareceram 2025 Resolvidos 2025 Cancelados 2025" at bounding box center [644, 174] width 1263 height 64
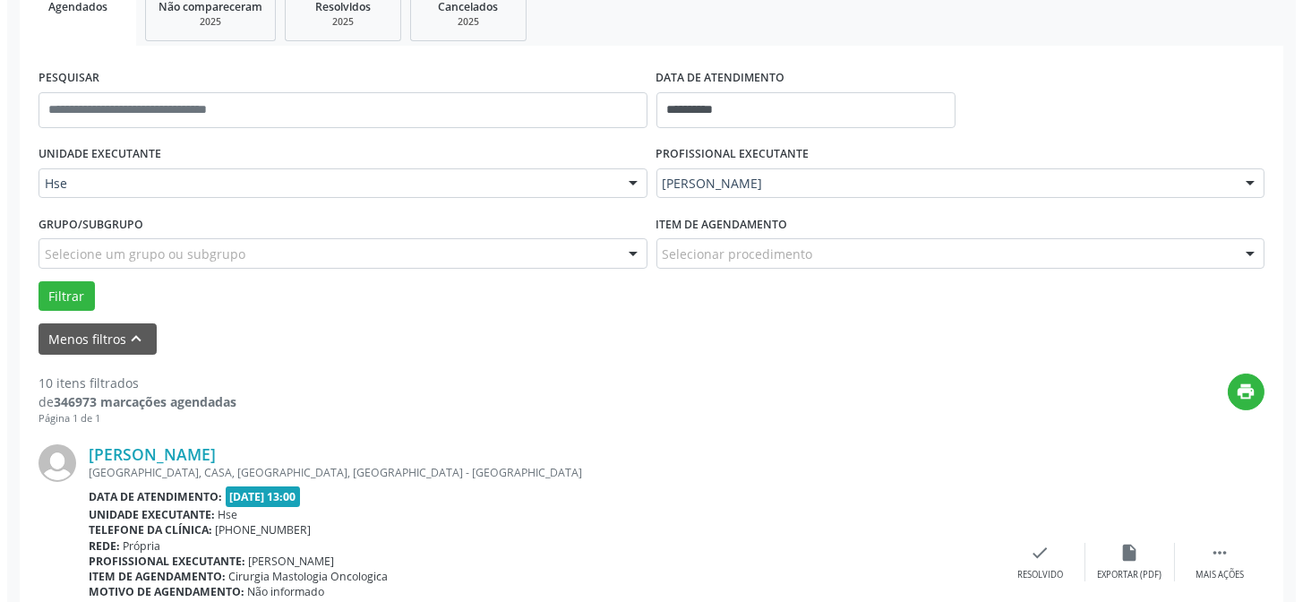
scroll to position [284, 0]
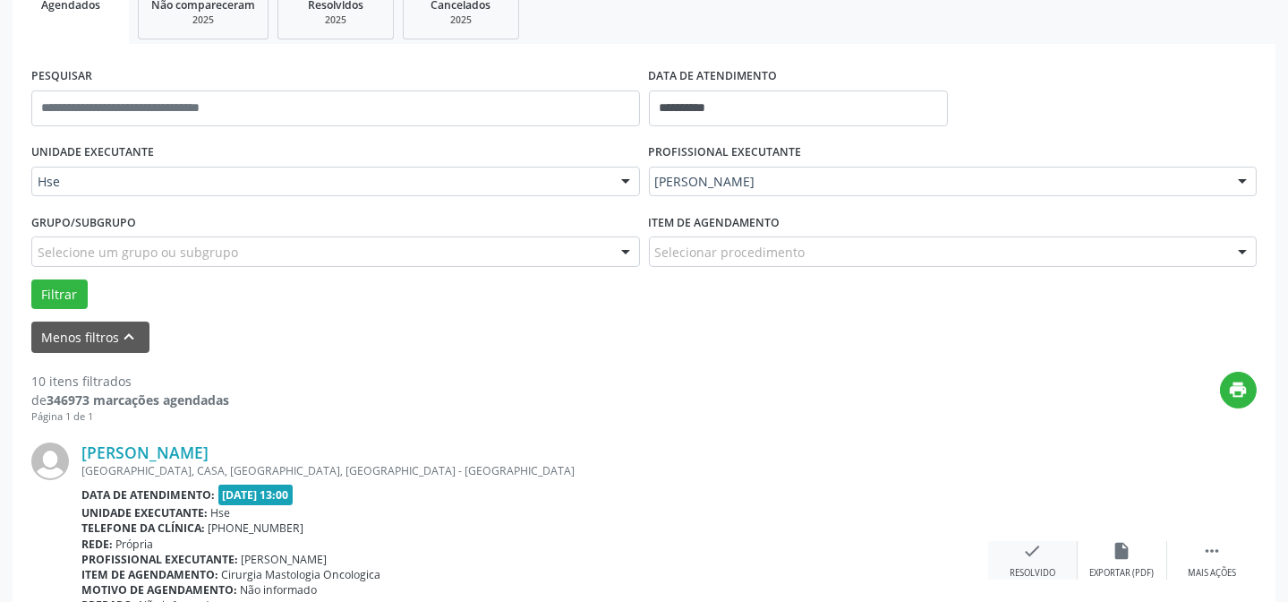
click at [1024, 556] on icon "check" at bounding box center [1033, 551] width 20 height 20
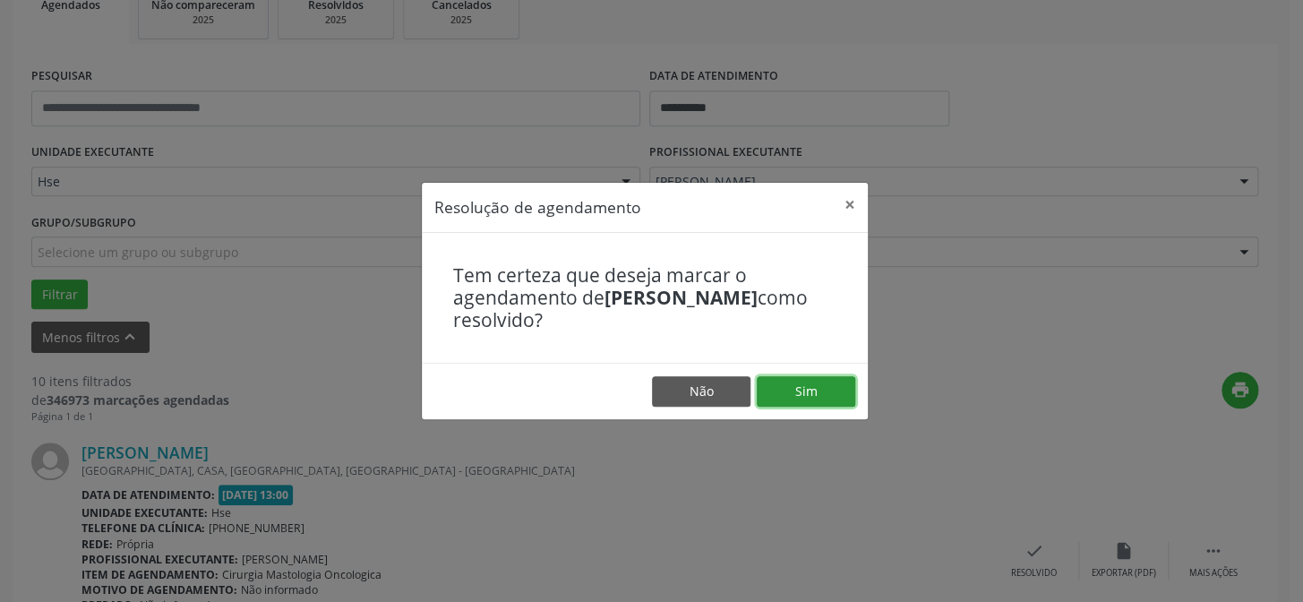
click at [815, 386] on button "Sim" at bounding box center [806, 391] width 98 height 30
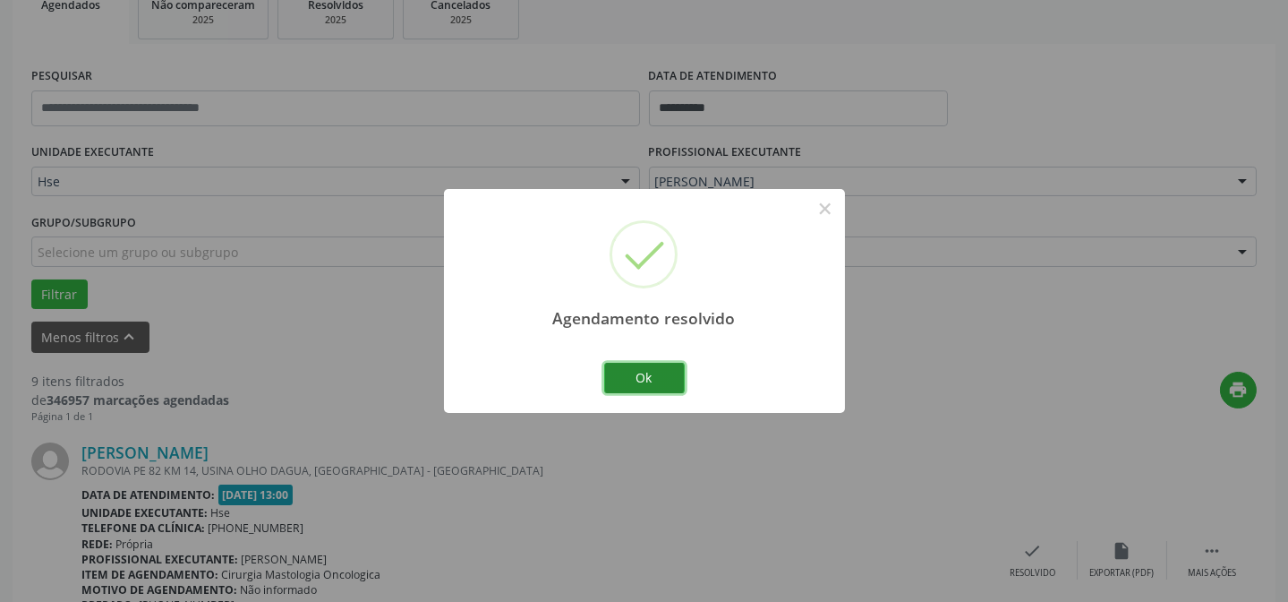
click at [645, 375] on button "Ok" at bounding box center [644, 378] width 81 height 30
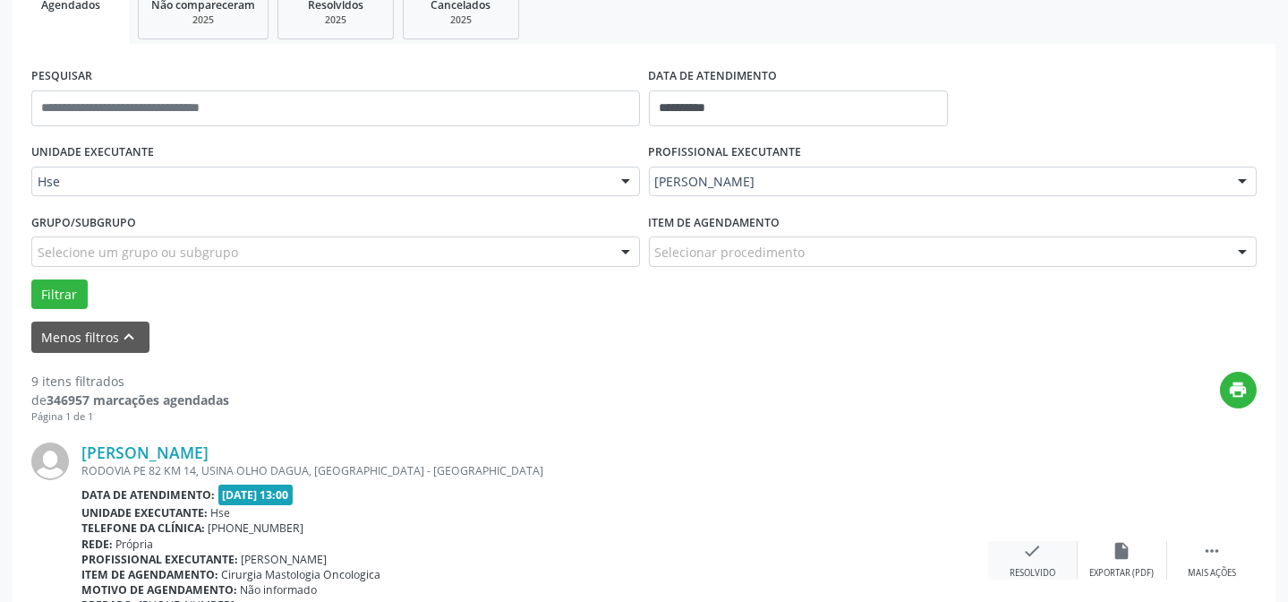
click at [1017, 559] on div "check Resolvido" at bounding box center [1033, 560] width 90 height 38
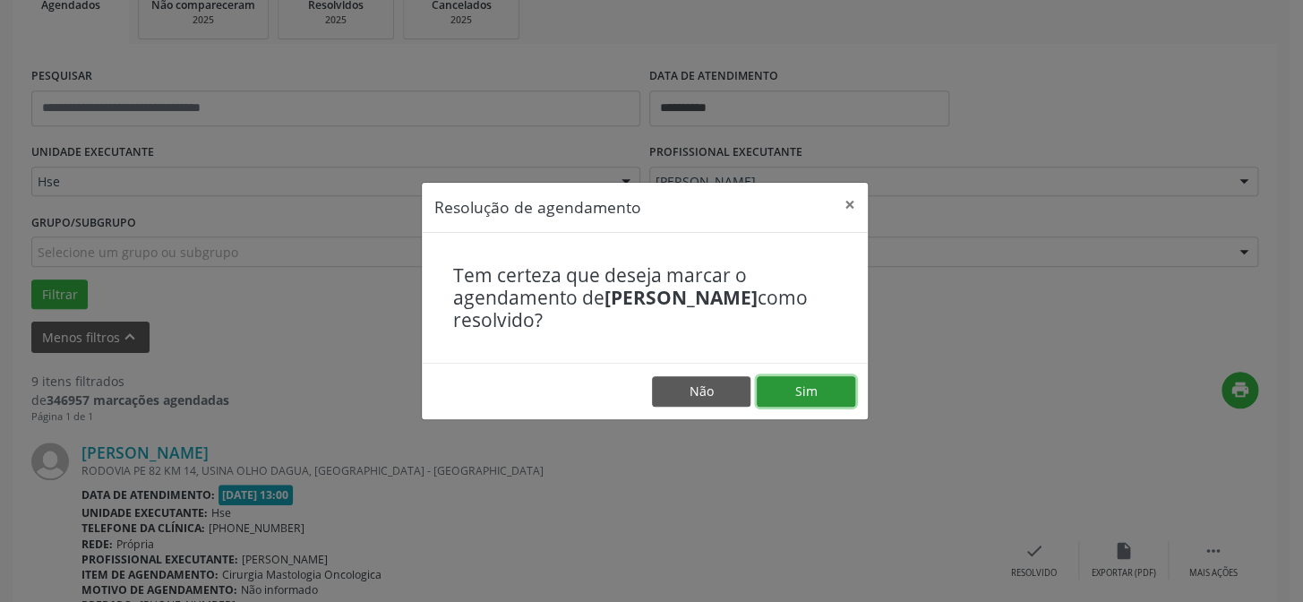
click at [825, 393] on button "Sim" at bounding box center [806, 391] width 98 height 30
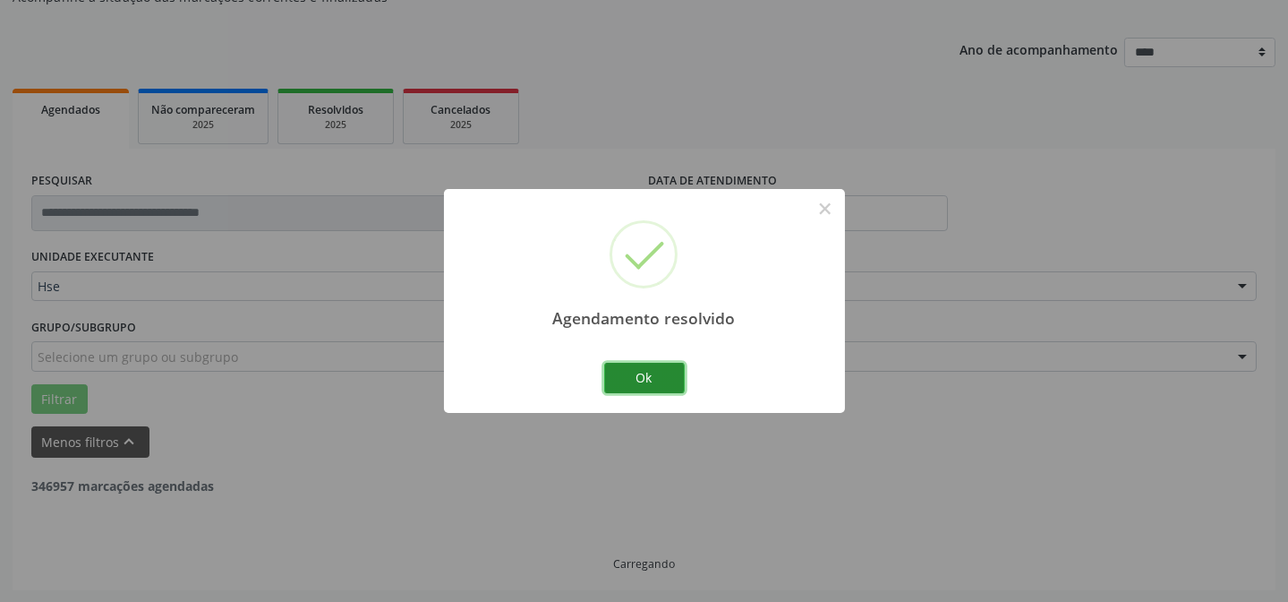
click at [618, 376] on button "Ok" at bounding box center [644, 378] width 81 height 30
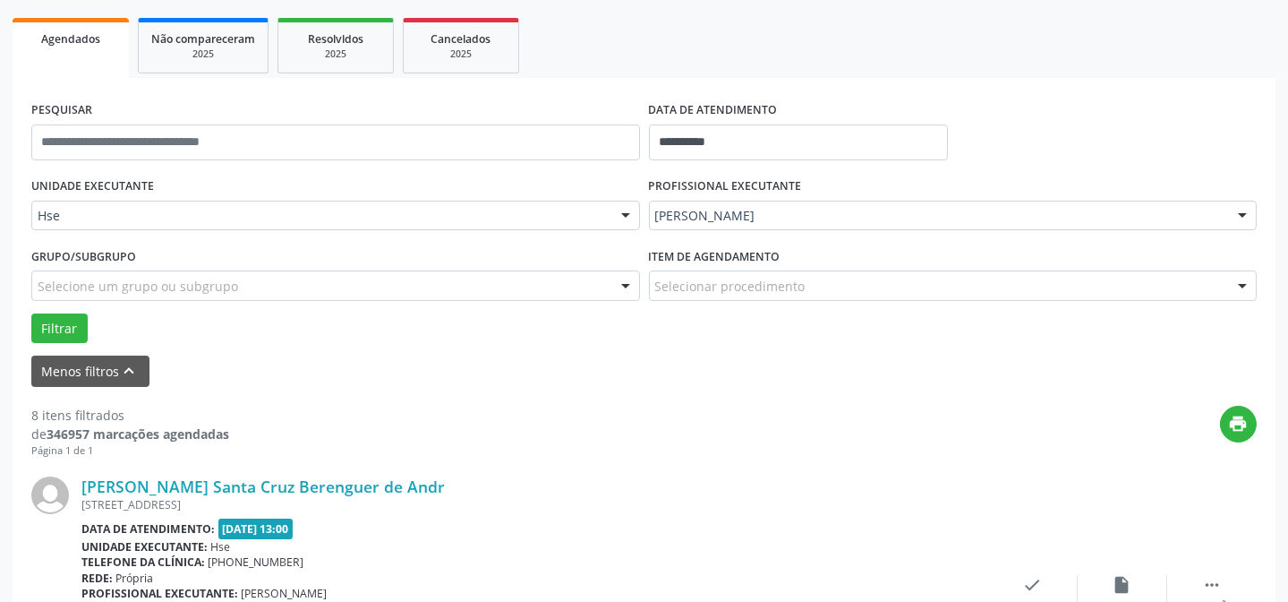
scroll to position [341, 0]
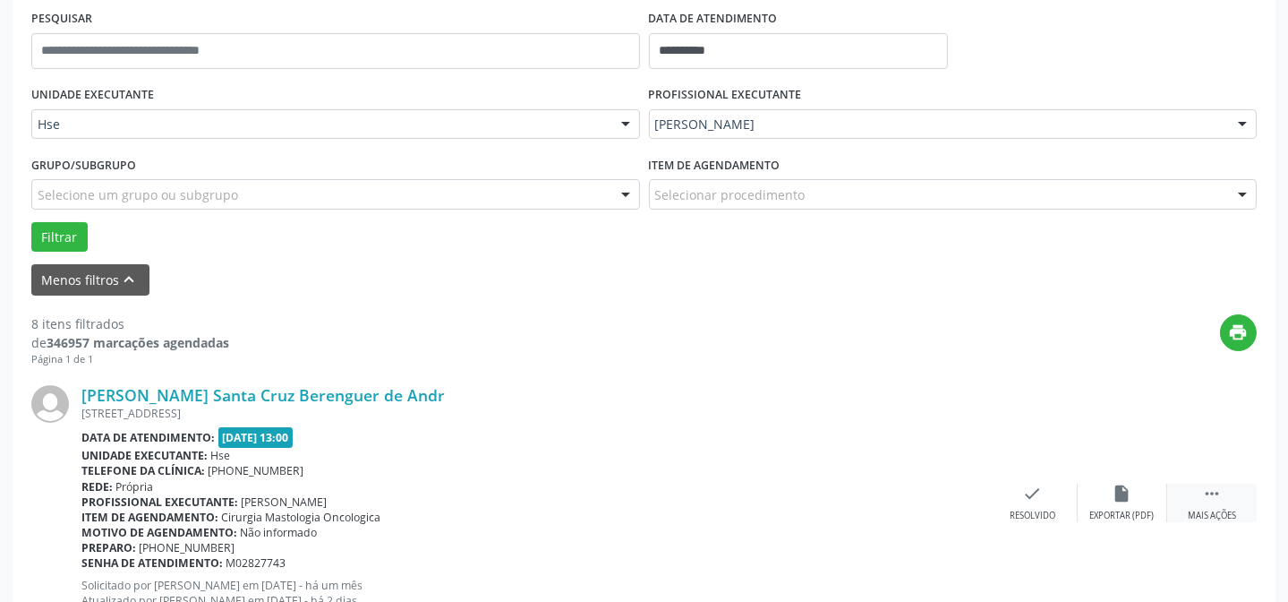
click at [1230, 500] on div " Mais ações" at bounding box center [1212, 502] width 90 height 38
click at [1141, 493] on div "alarm_off Não compareceu" at bounding box center [1123, 502] width 90 height 38
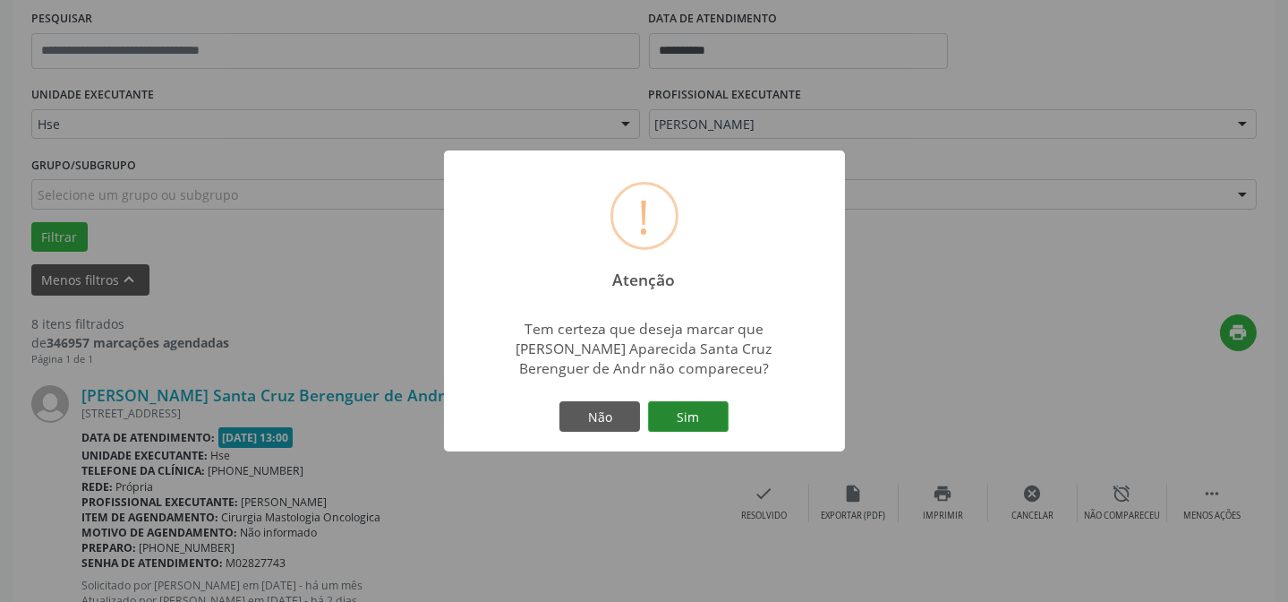
click at [686, 421] on button "Sim" at bounding box center [688, 416] width 81 height 30
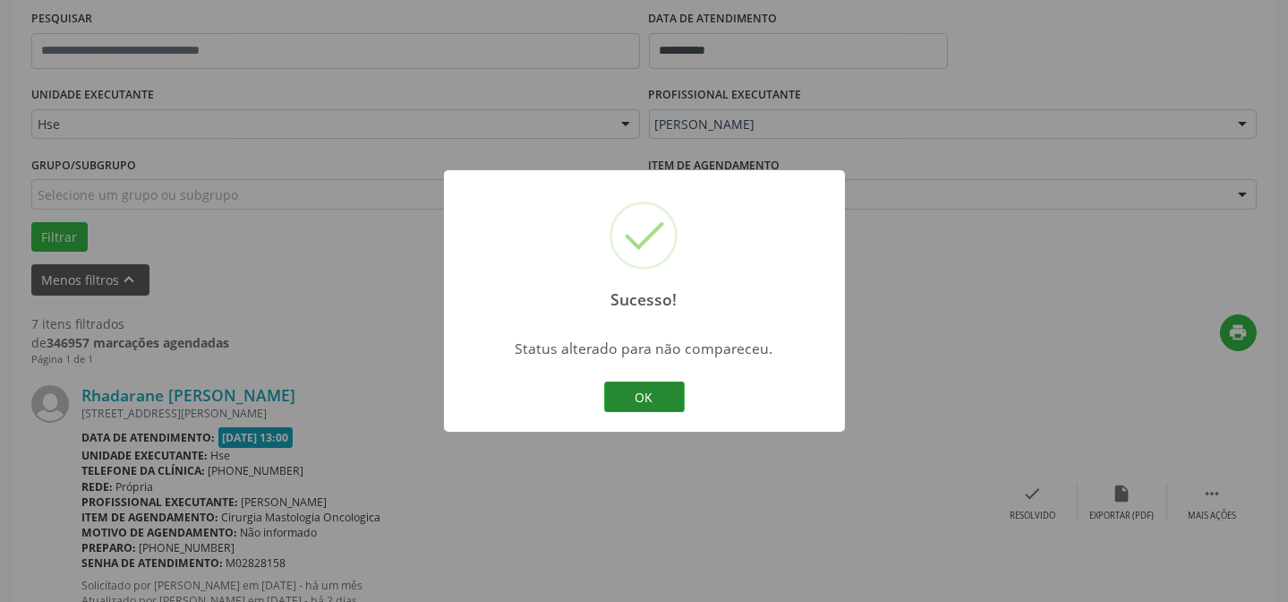
click at [622, 400] on button "OK" at bounding box center [644, 396] width 81 height 30
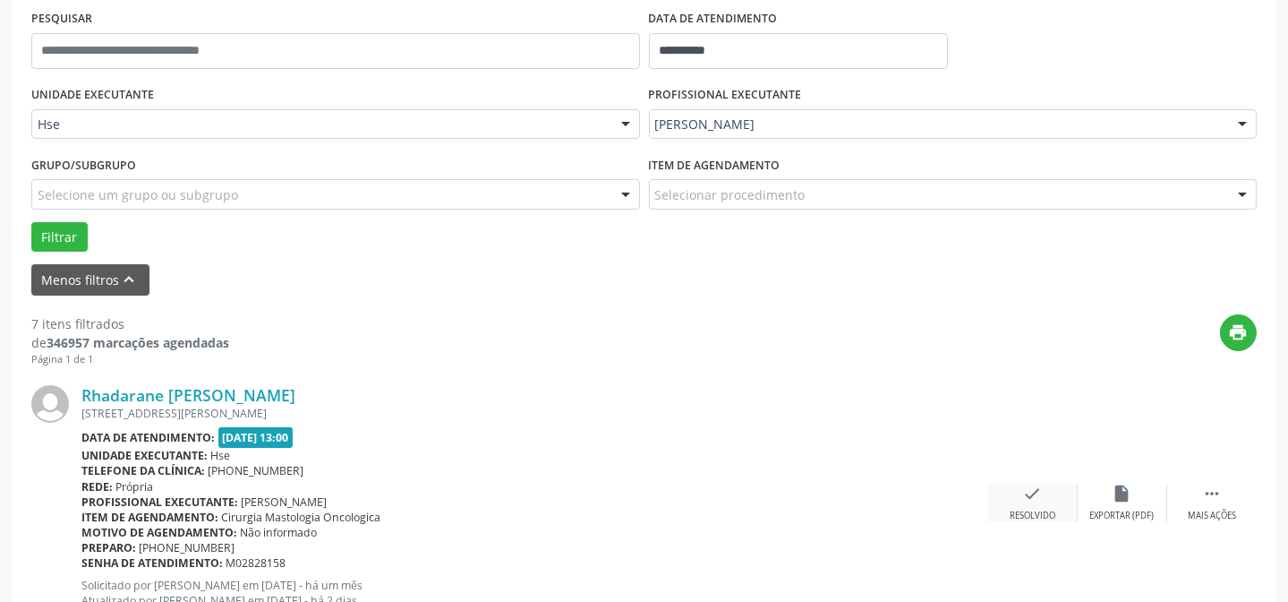
click at [1032, 504] on div "check Resolvido" at bounding box center [1033, 502] width 90 height 38
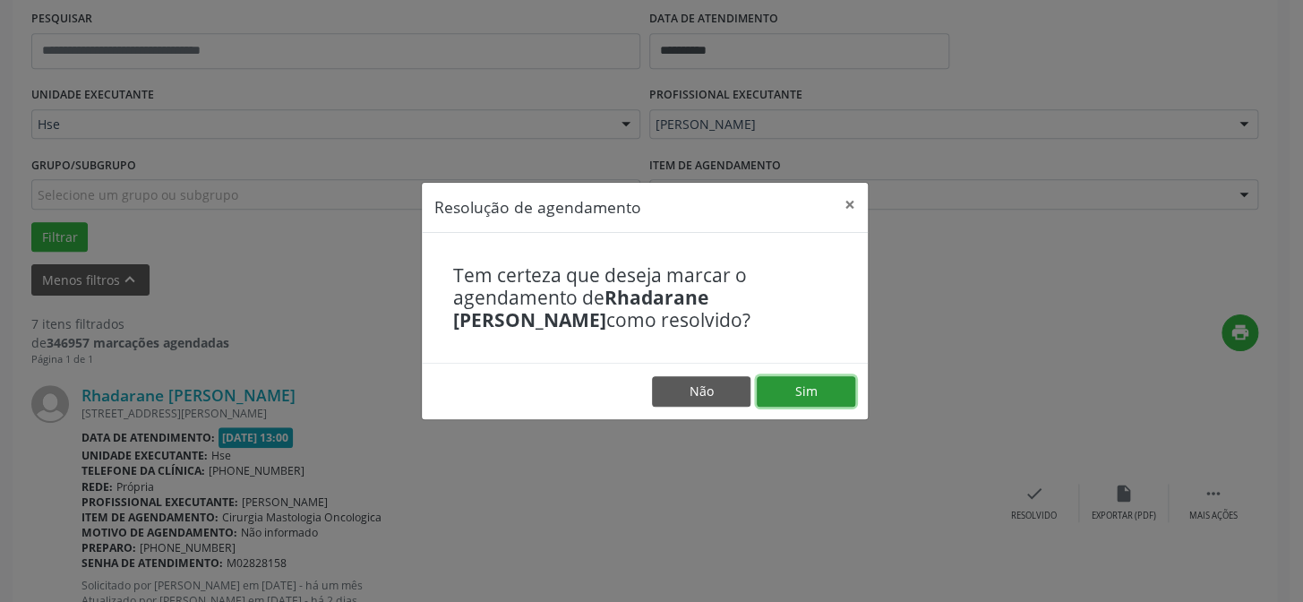
click at [795, 396] on button "Sim" at bounding box center [806, 391] width 98 height 30
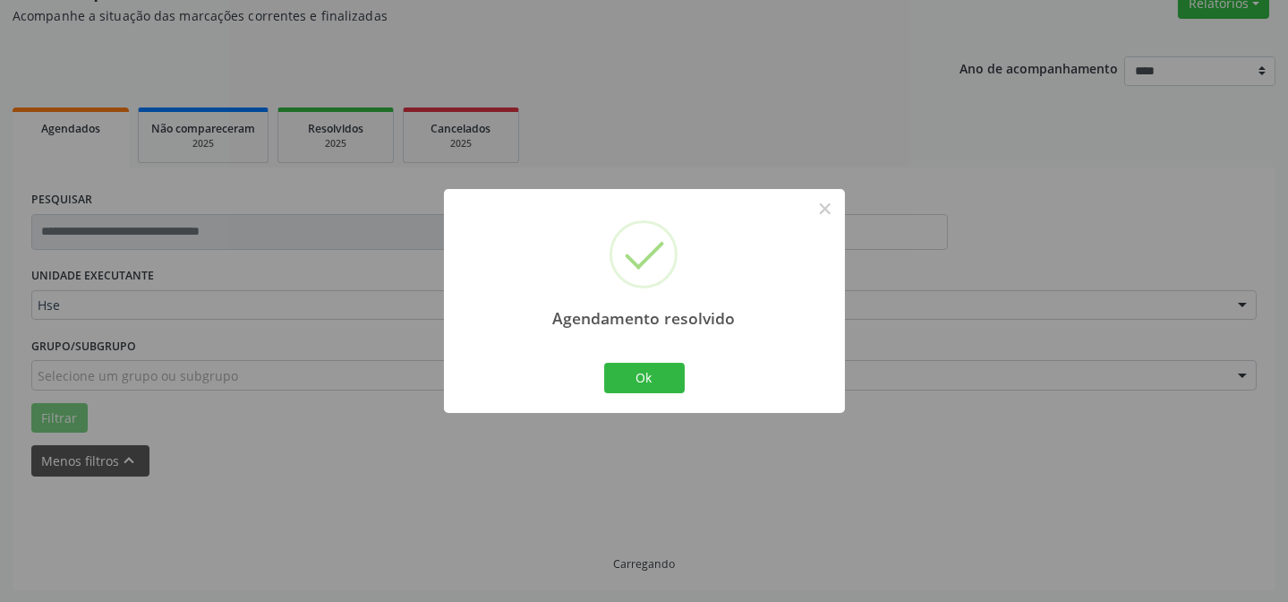
scroll to position [179, 0]
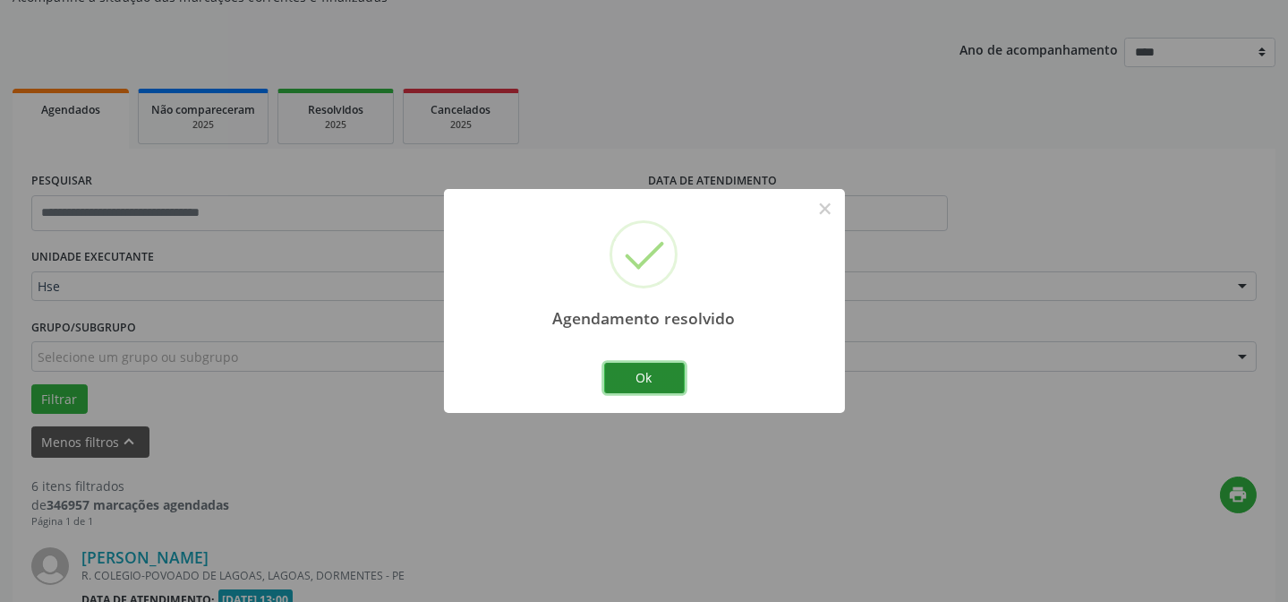
click at [651, 375] on button "Ok" at bounding box center [644, 378] width 81 height 30
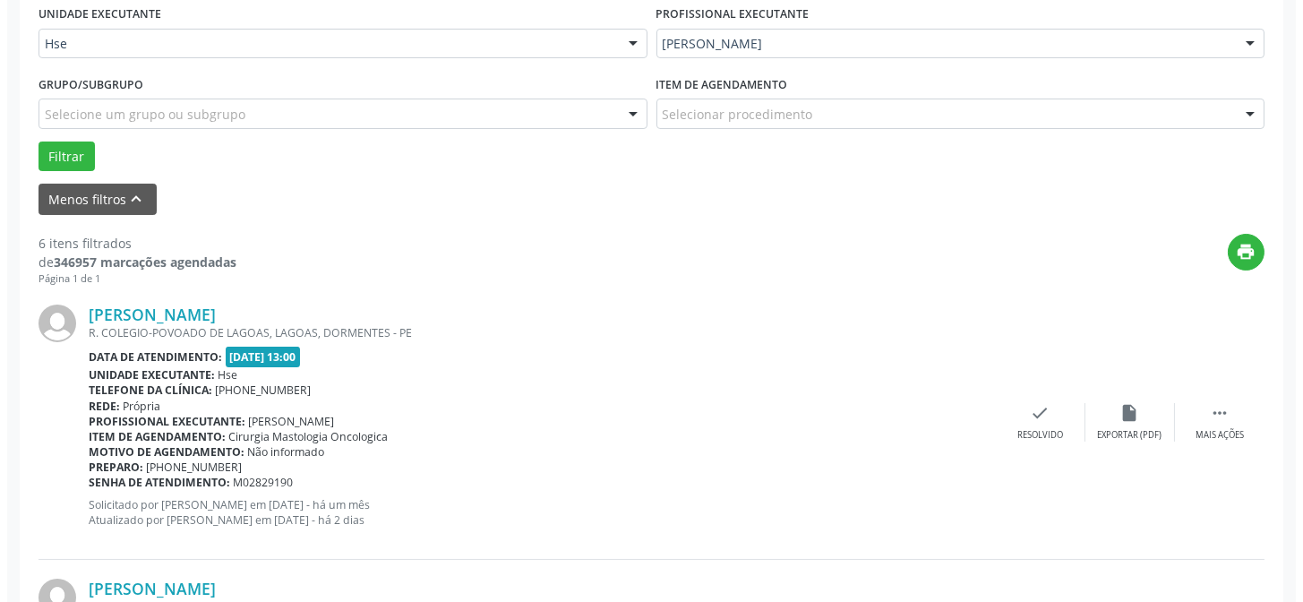
scroll to position [423, 0]
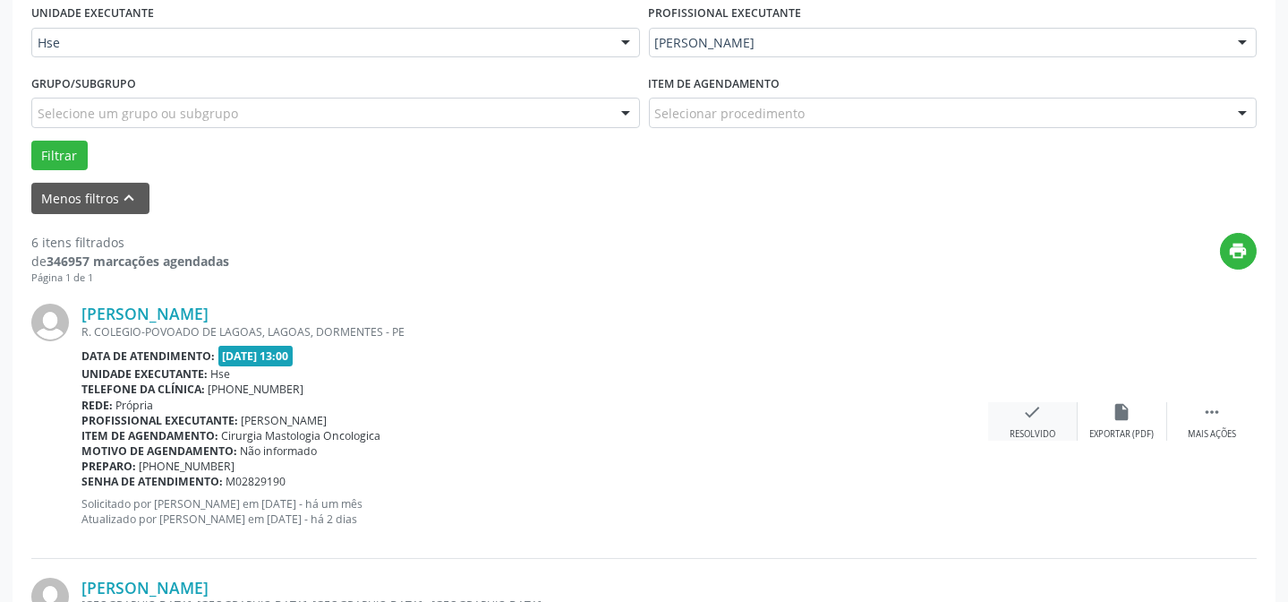
click at [1043, 438] on div "Resolvido" at bounding box center [1033, 434] width 46 height 13
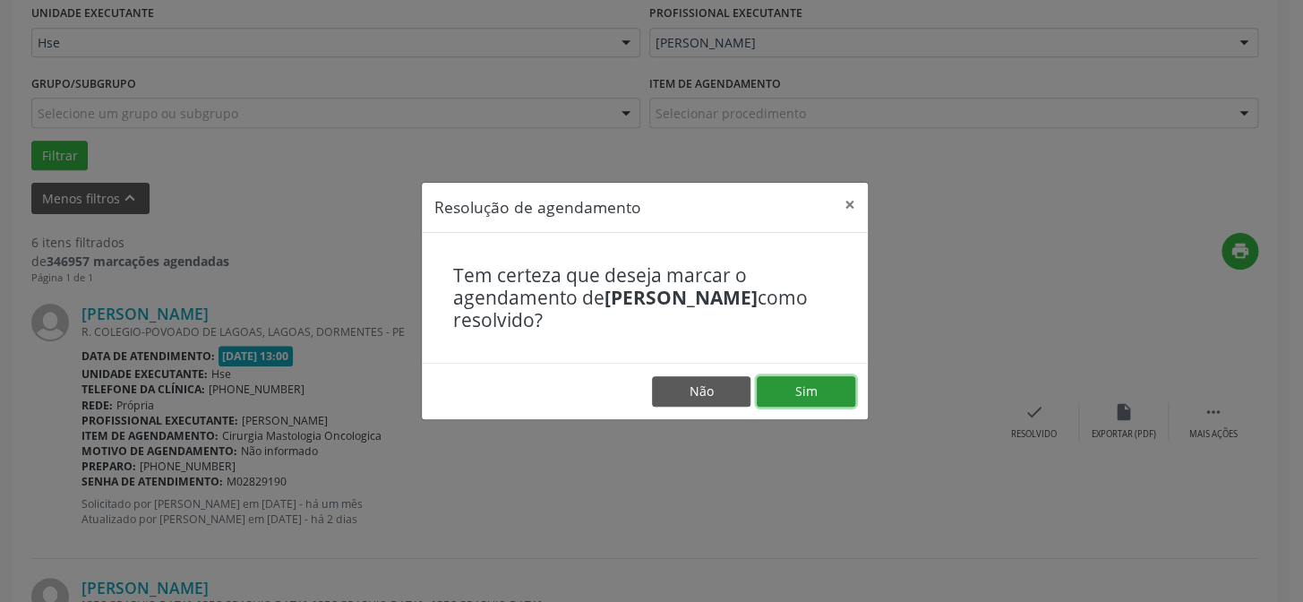
click at [783, 396] on button "Sim" at bounding box center [806, 391] width 98 height 30
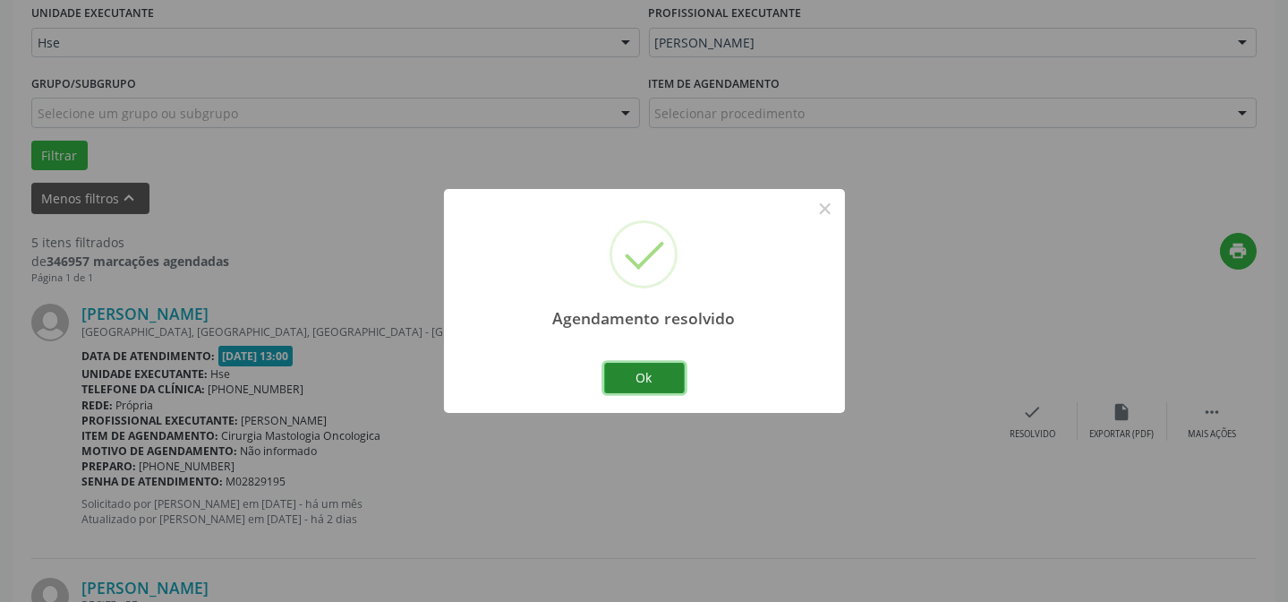
click at [665, 364] on button "Ok" at bounding box center [644, 378] width 81 height 30
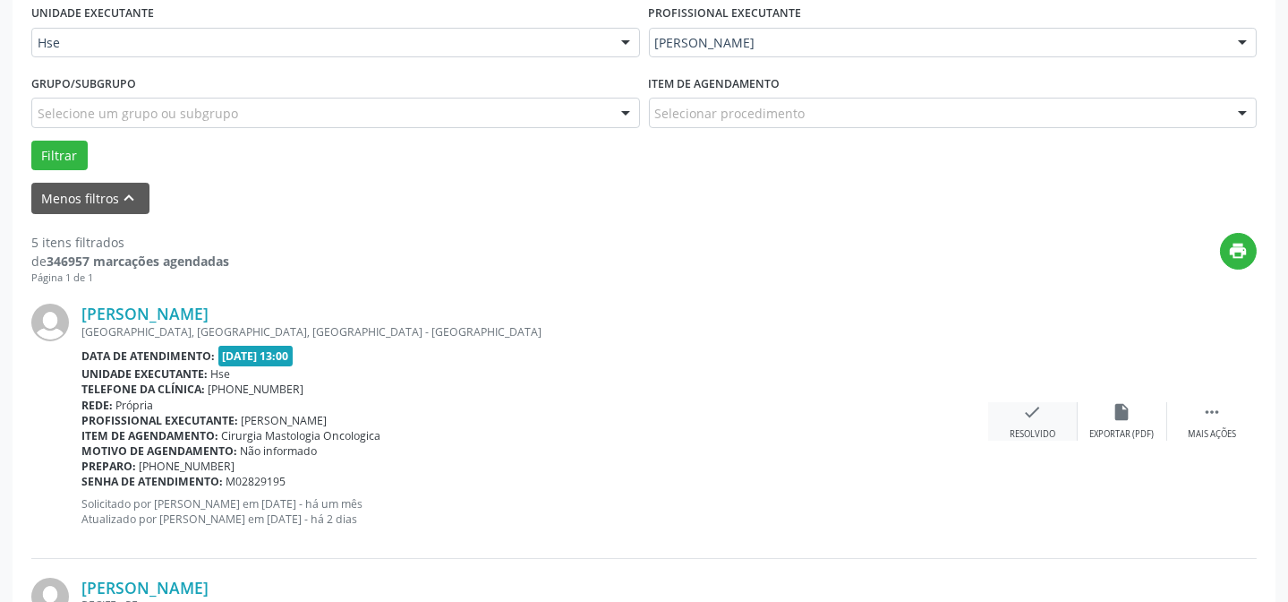
click at [1034, 429] on div "Resolvido" at bounding box center [1033, 434] width 46 height 13
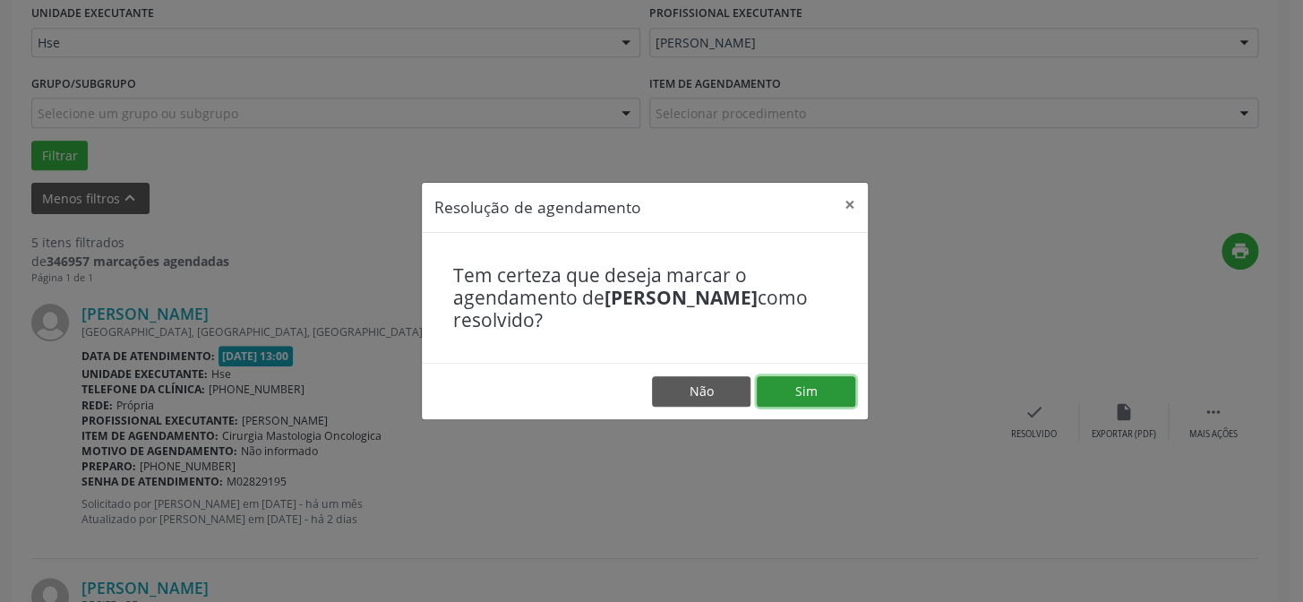
drag, startPoint x: 817, startPoint y: 388, endPoint x: 857, endPoint y: 404, distance: 42.6
click at [820, 391] on button "Sim" at bounding box center [806, 391] width 98 height 30
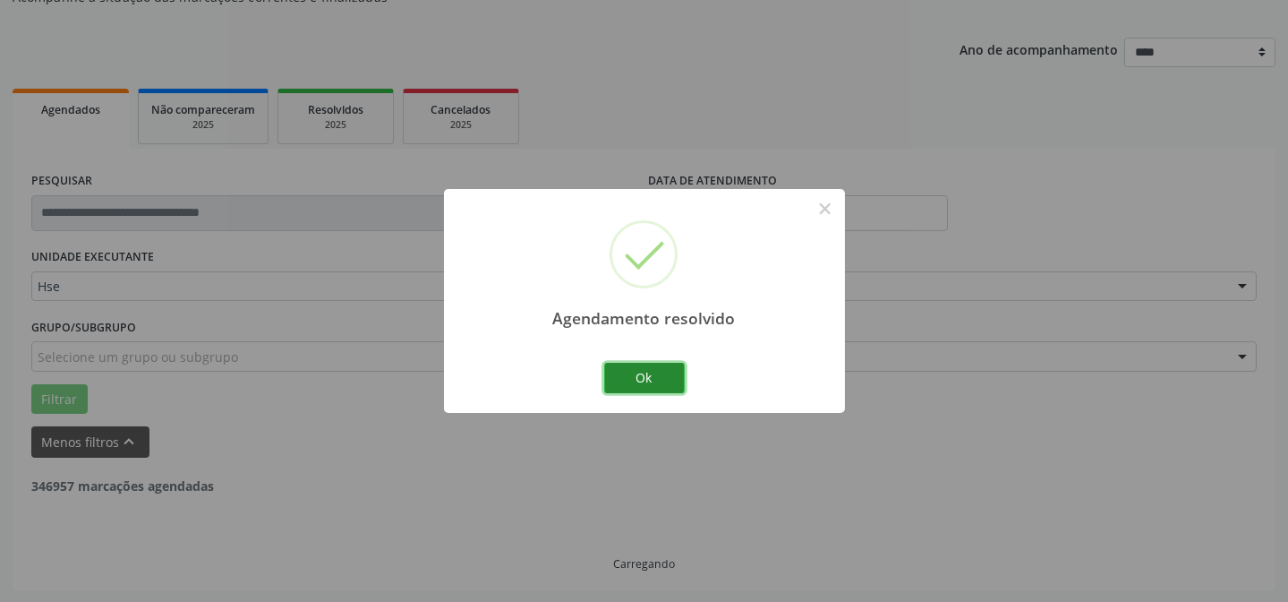
click at [651, 367] on button "Ok" at bounding box center [644, 378] width 81 height 30
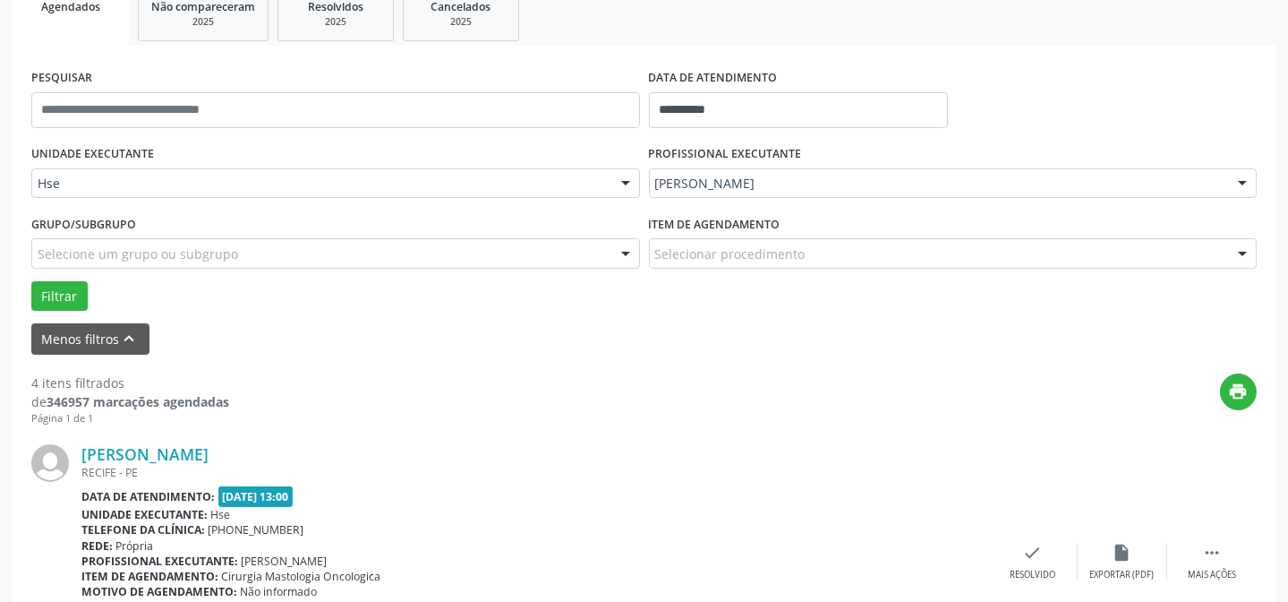
scroll to position [341, 0]
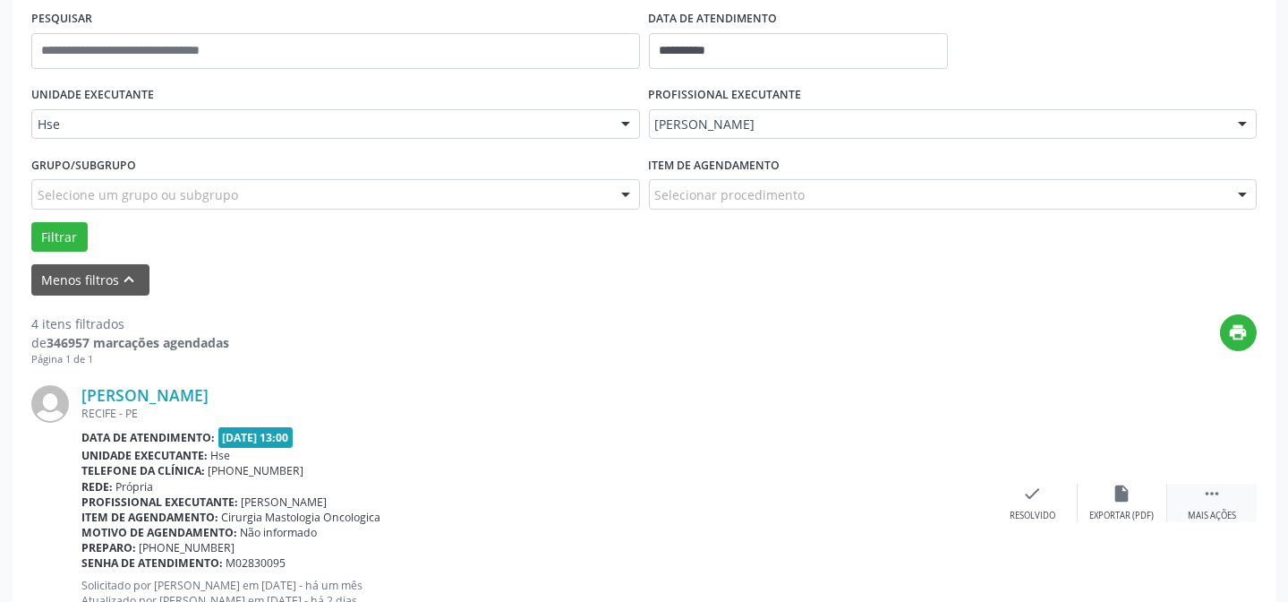
click at [1202, 492] on icon "" at bounding box center [1212, 493] width 20 height 20
click at [1105, 509] on div "Não compareceu" at bounding box center [1122, 515] width 76 height 13
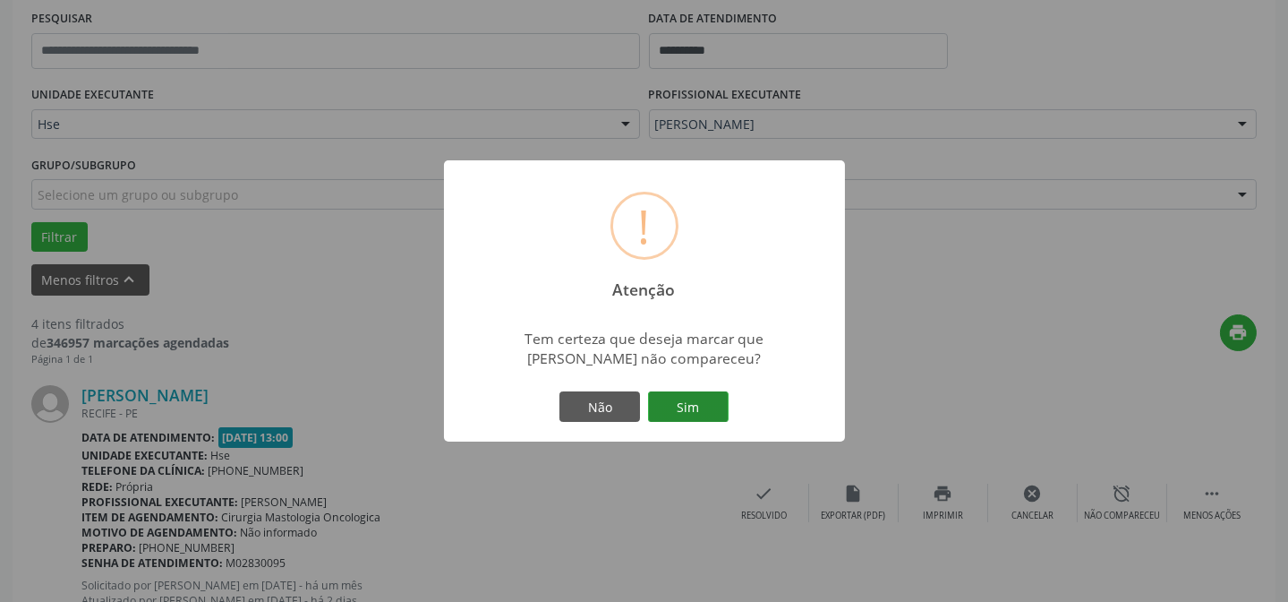
click at [714, 410] on button "Sim" at bounding box center [688, 406] width 81 height 30
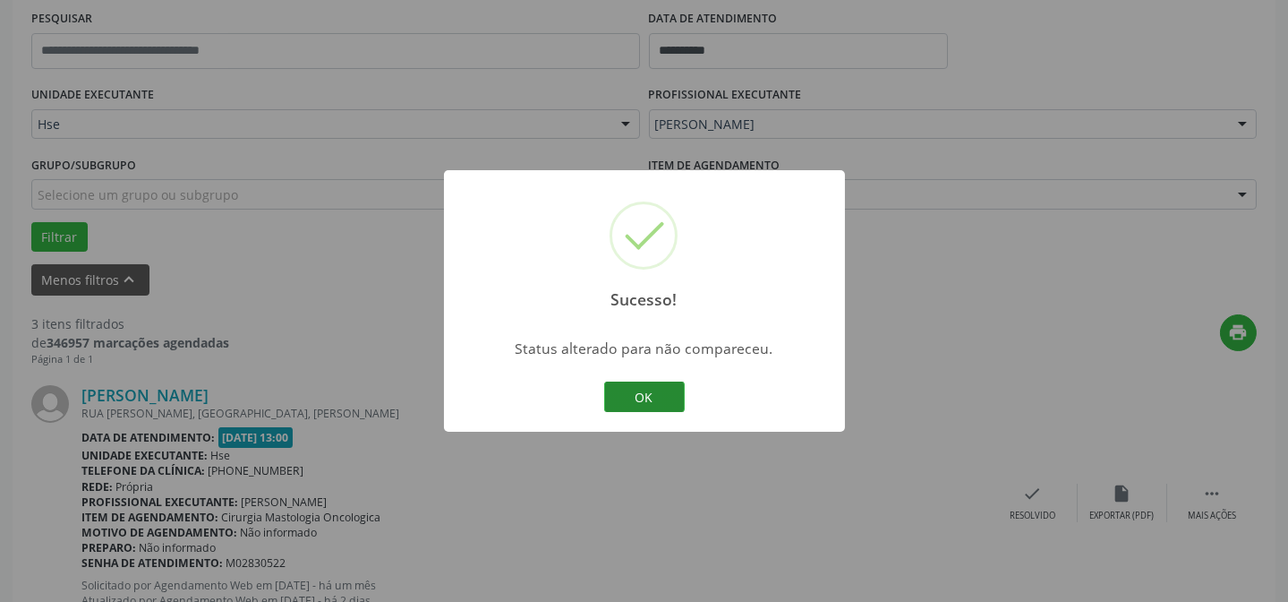
click at [609, 393] on button "OK" at bounding box center [644, 396] width 81 height 30
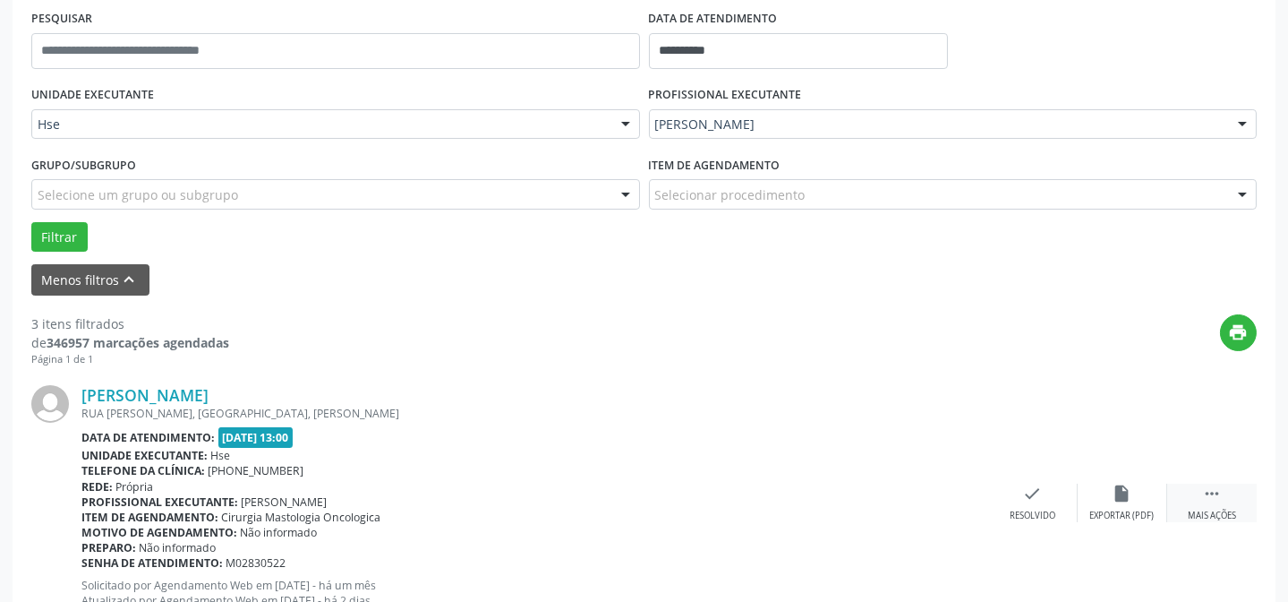
click at [1223, 510] on div "Mais ações" at bounding box center [1212, 515] width 48 height 13
click at [1117, 490] on icon "alarm_off" at bounding box center [1123, 493] width 20 height 20
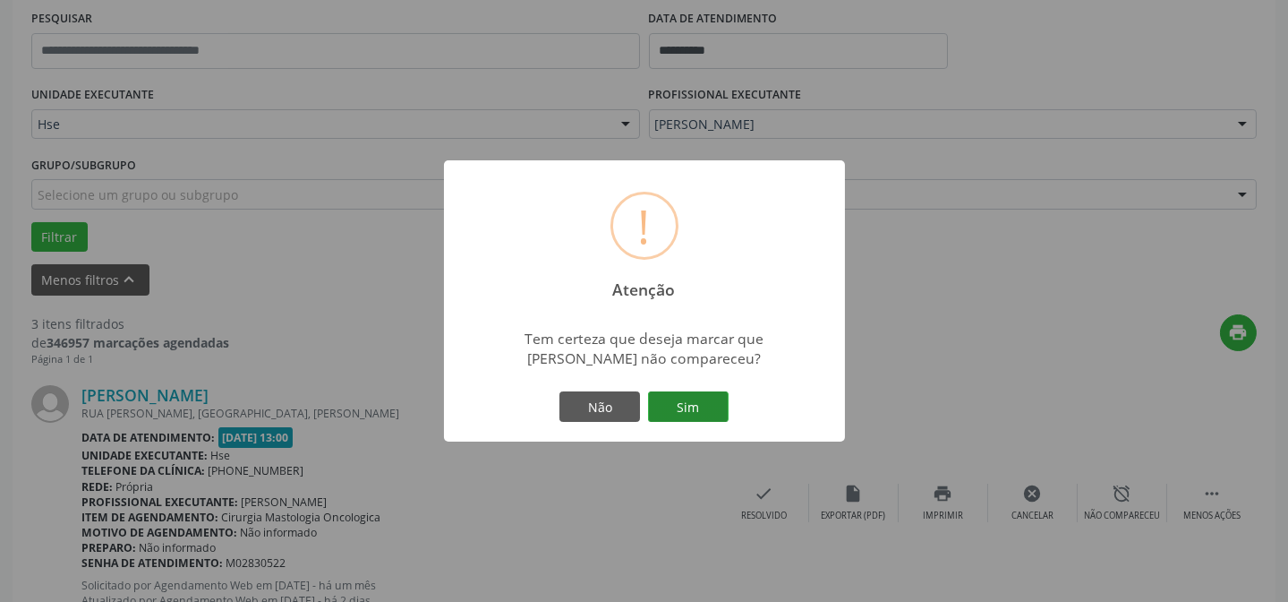
click at [707, 408] on button "Sim" at bounding box center [688, 406] width 81 height 30
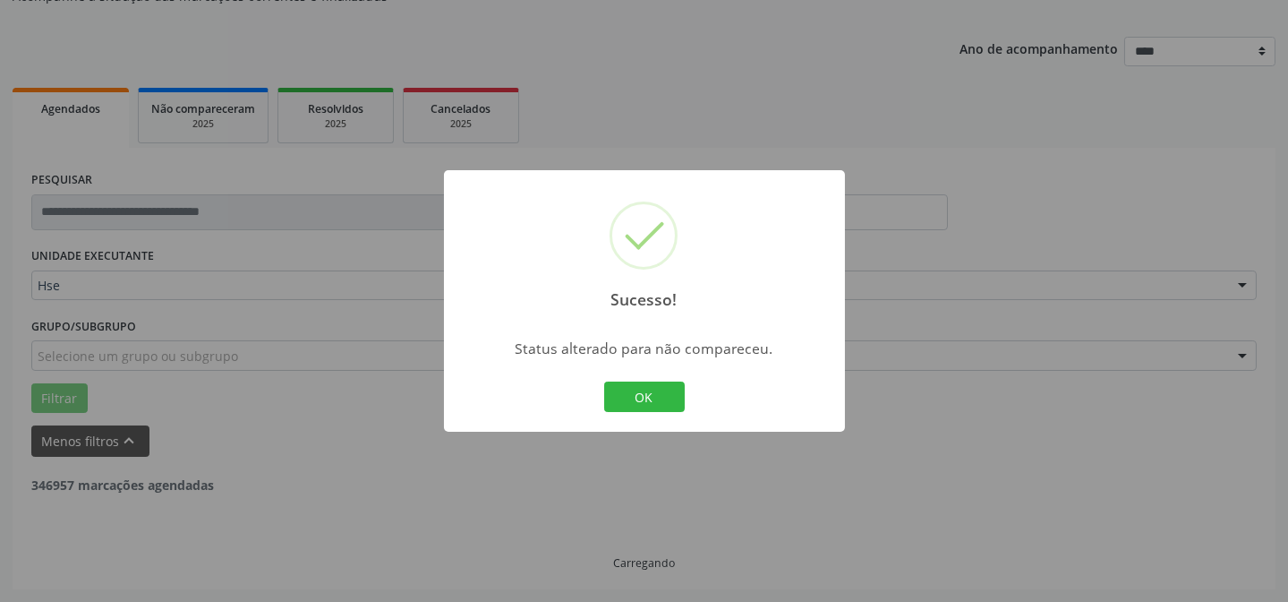
scroll to position [179, 0]
click at [663, 393] on button "OK" at bounding box center [644, 396] width 81 height 30
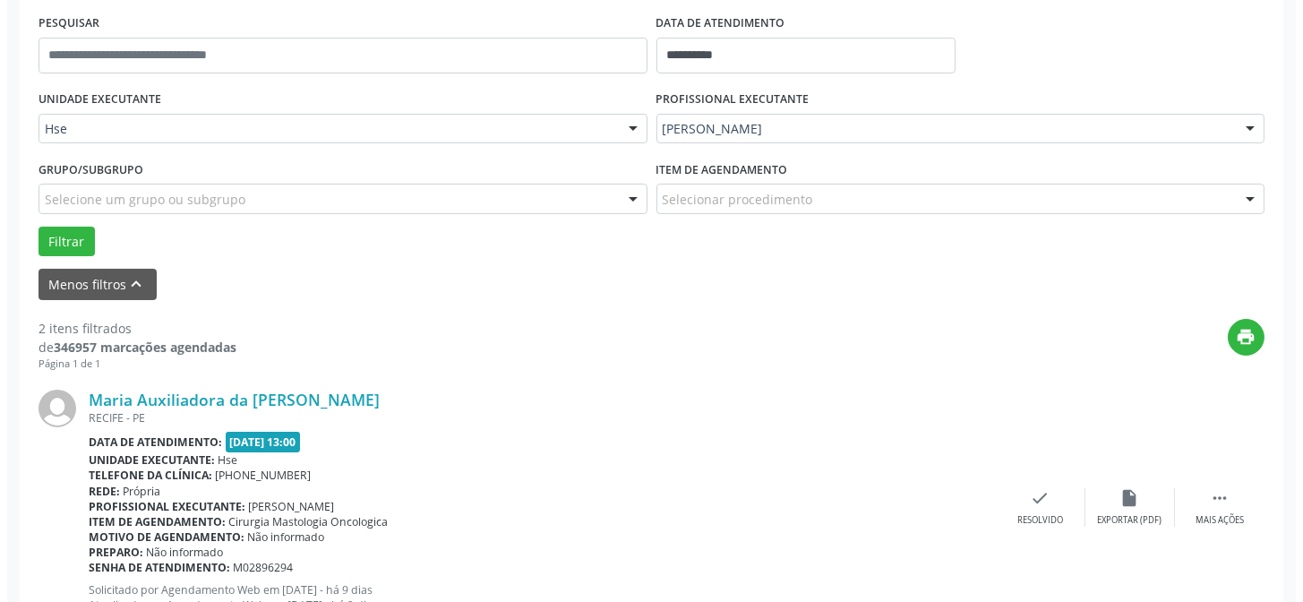
scroll to position [341, 0]
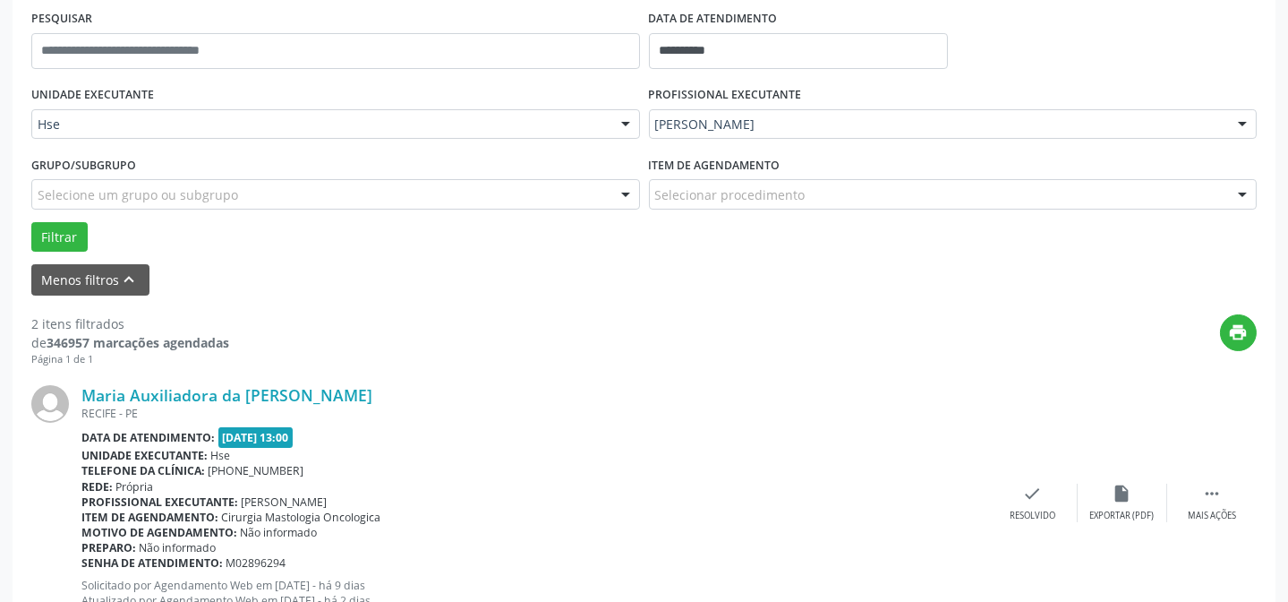
click at [1030, 523] on div "Maria Auxiliadora da [PERSON_NAME] [GEOGRAPHIC_DATA] - [GEOGRAPHIC_DATA] Data d…" at bounding box center [644, 502] width 1226 height 273
click at [1030, 513] on div "Resolvido" at bounding box center [1033, 515] width 46 height 13
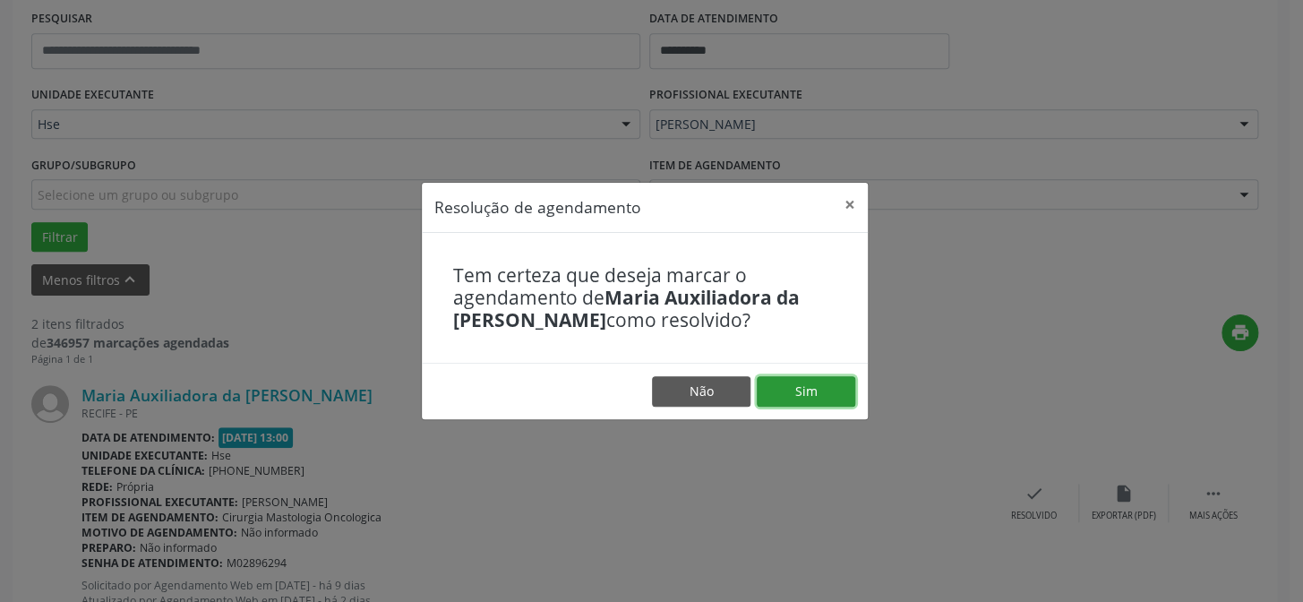
click at [802, 402] on button "Sim" at bounding box center [806, 391] width 98 height 30
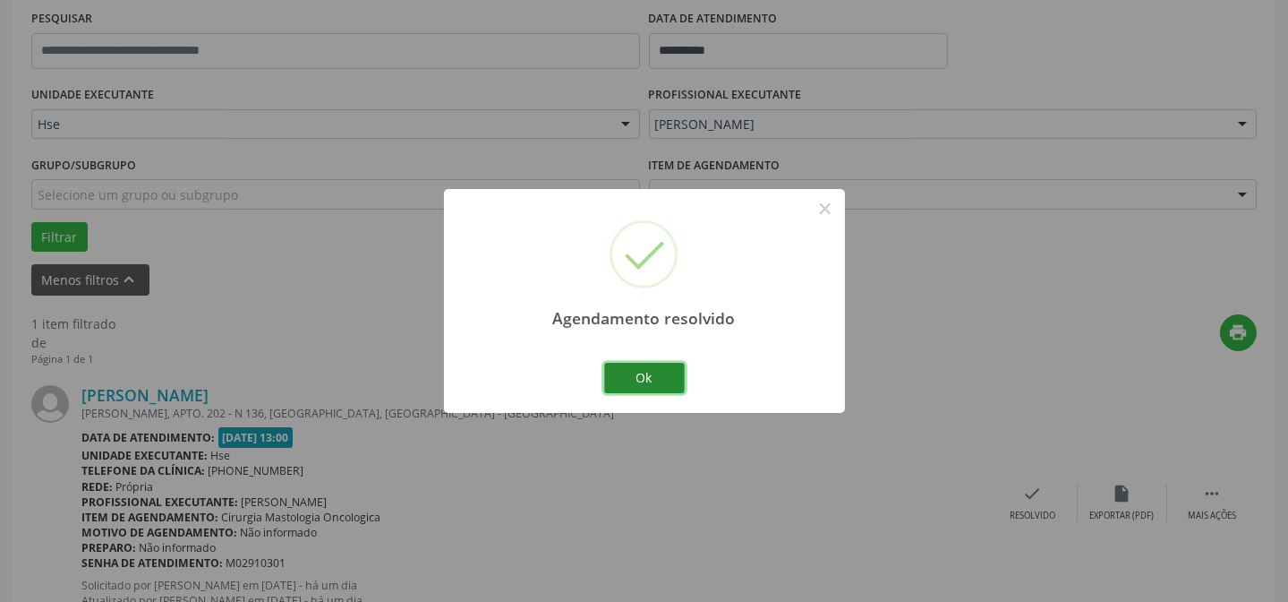
click at [675, 373] on button "Ok" at bounding box center [644, 378] width 81 height 30
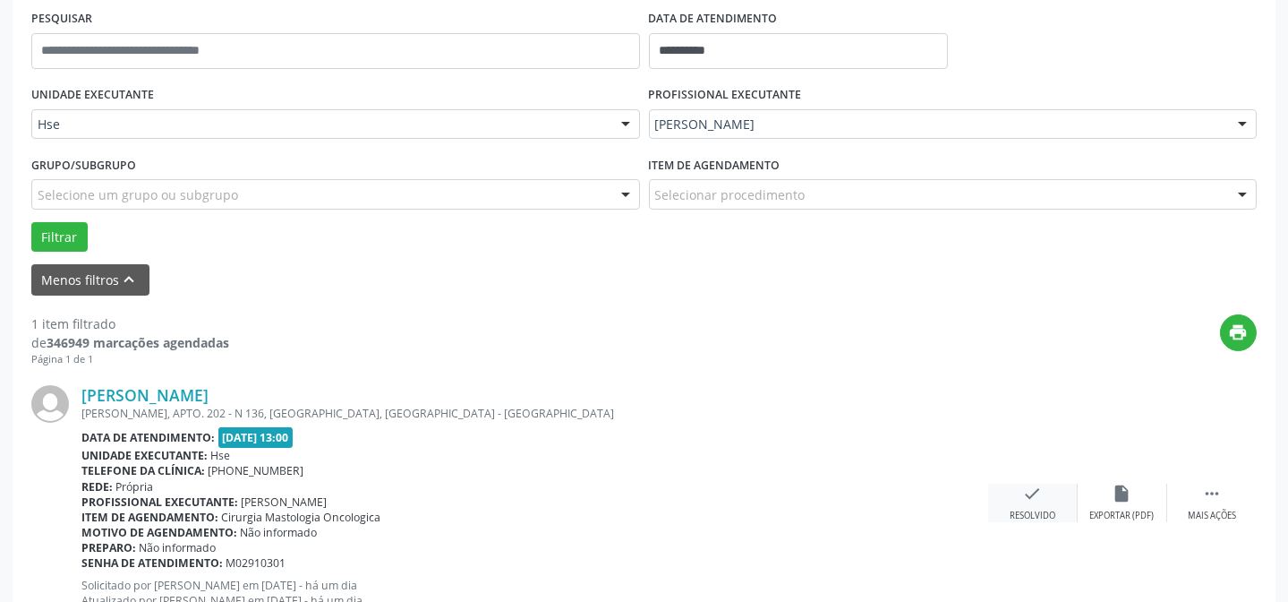
click at [1017, 516] on div "Resolvido" at bounding box center [1033, 515] width 46 height 13
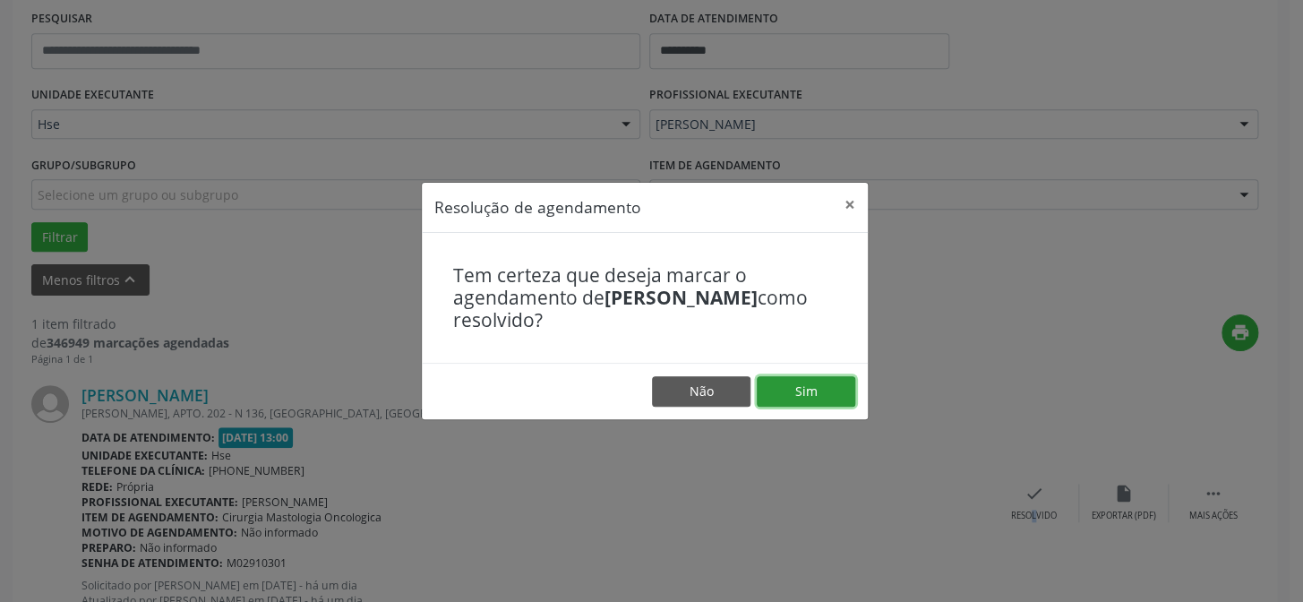
click at [829, 392] on button "Sim" at bounding box center [806, 391] width 98 height 30
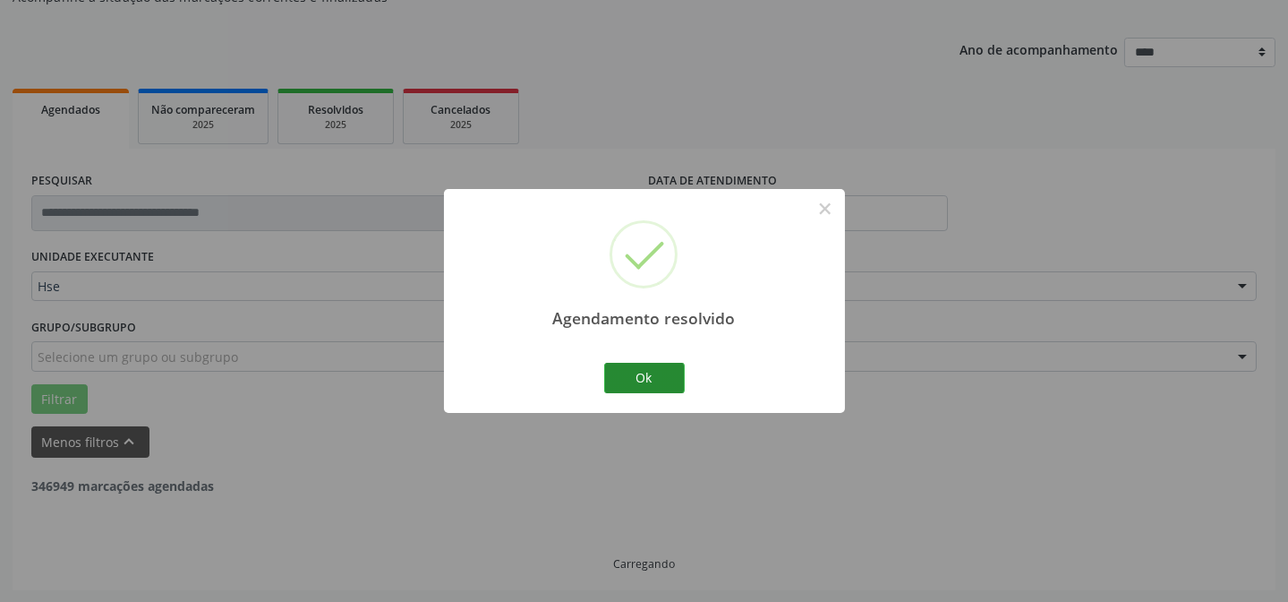
scroll to position [121, 0]
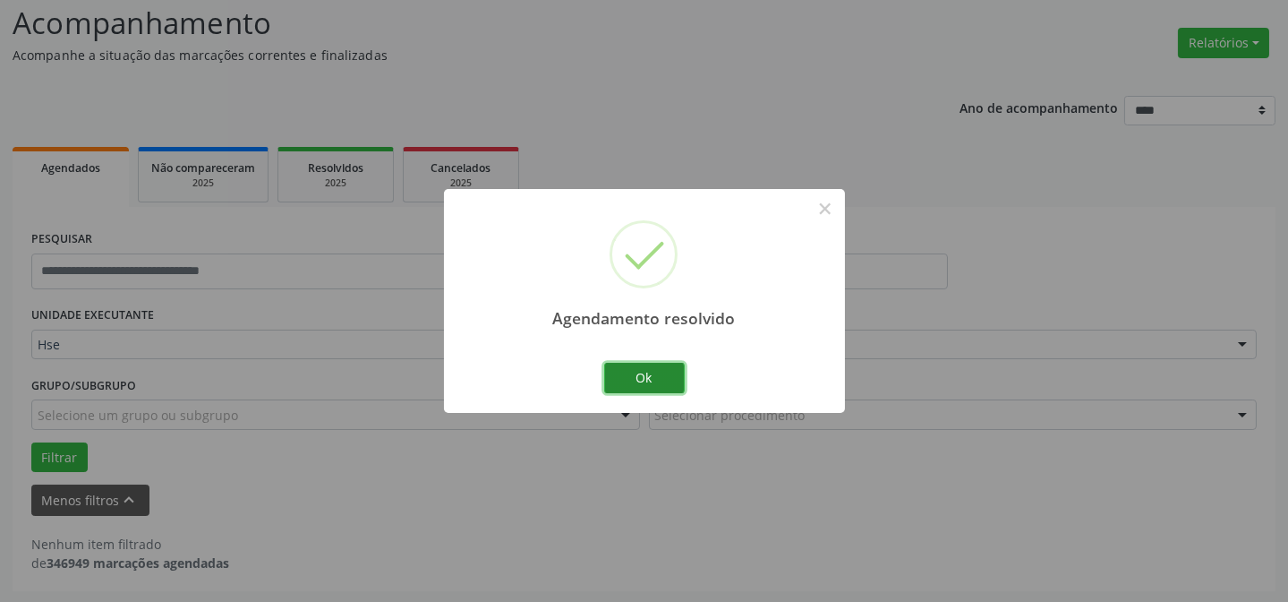
click at [634, 382] on button "Ok" at bounding box center [644, 378] width 81 height 30
